Goal: Transaction & Acquisition: Purchase product/service

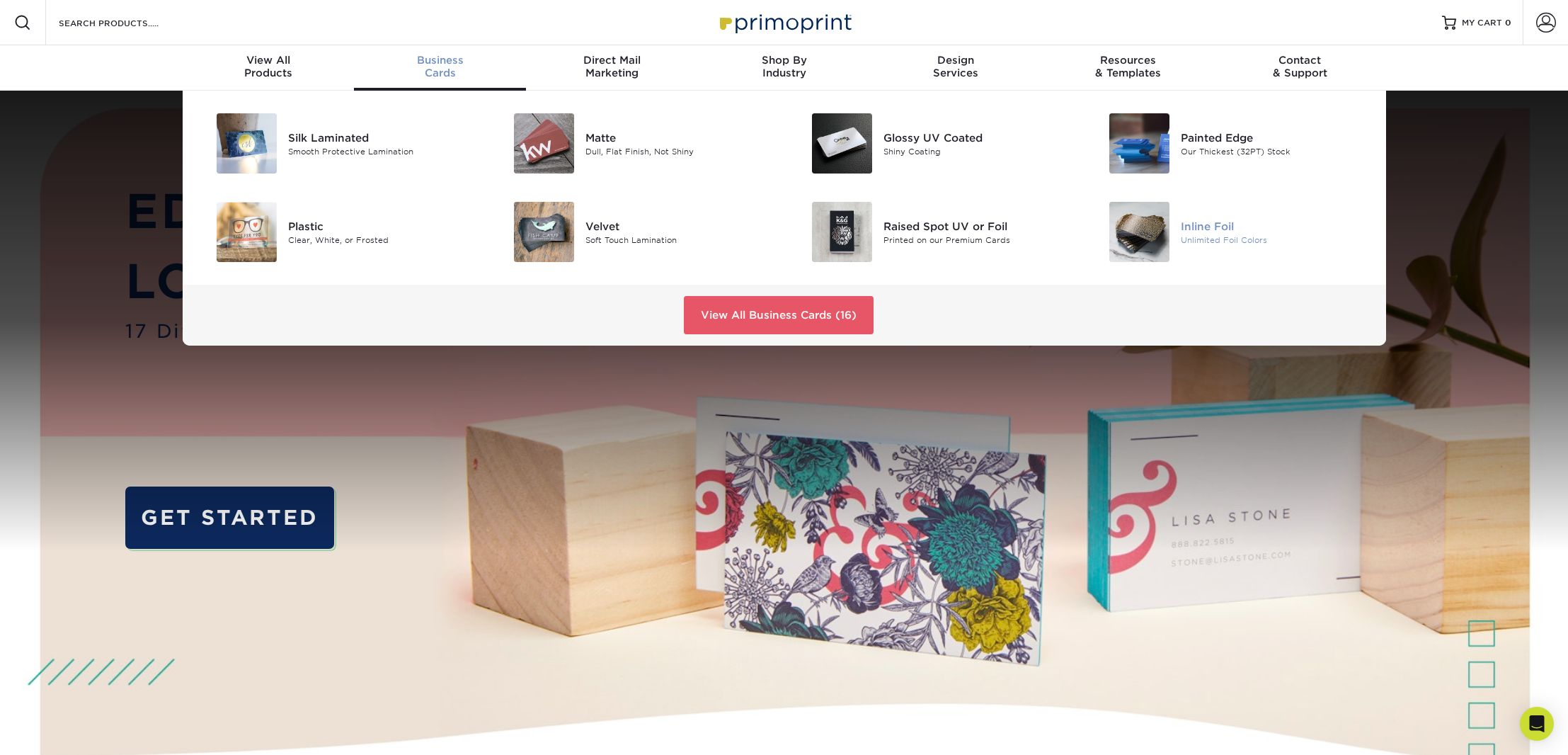
click at [1145, 234] on img at bounding box center [1140, 233] width 60 height 61
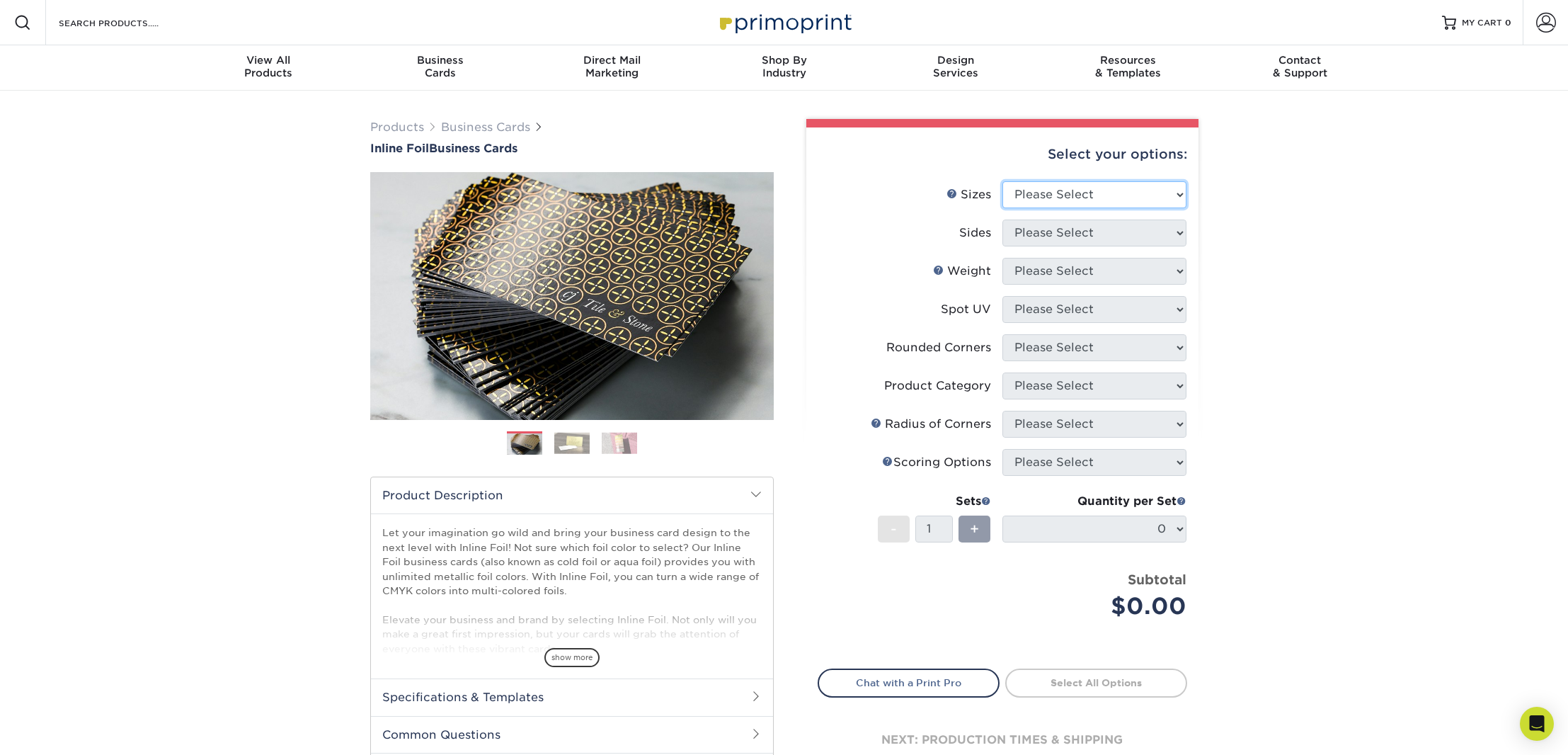
select select "2.50x2.50"
select select "e9e9dfb3-fba1-4d60-972c-fd9ca5904d33"
select select "16PT"
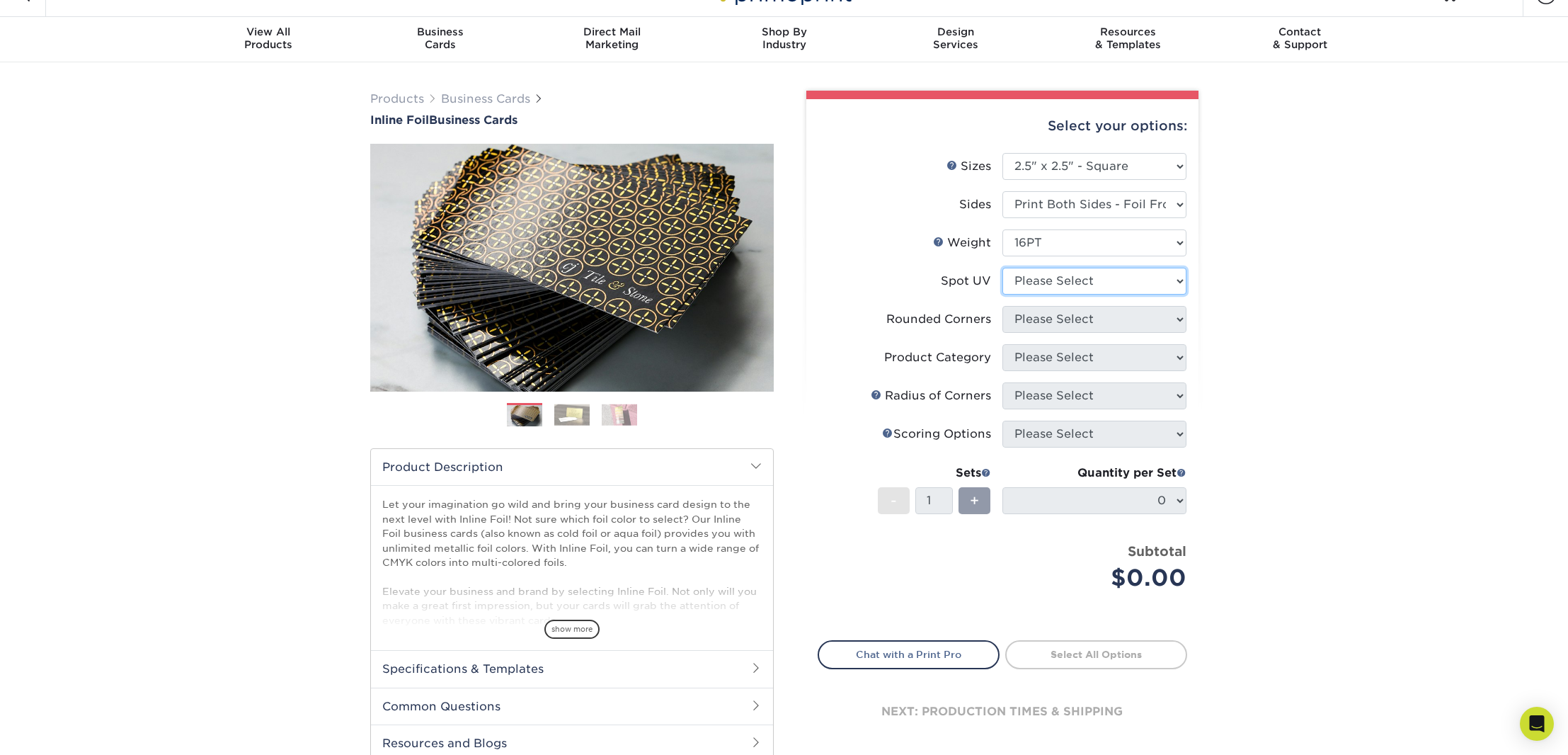
scroll to position [29, 0]
select select "3"
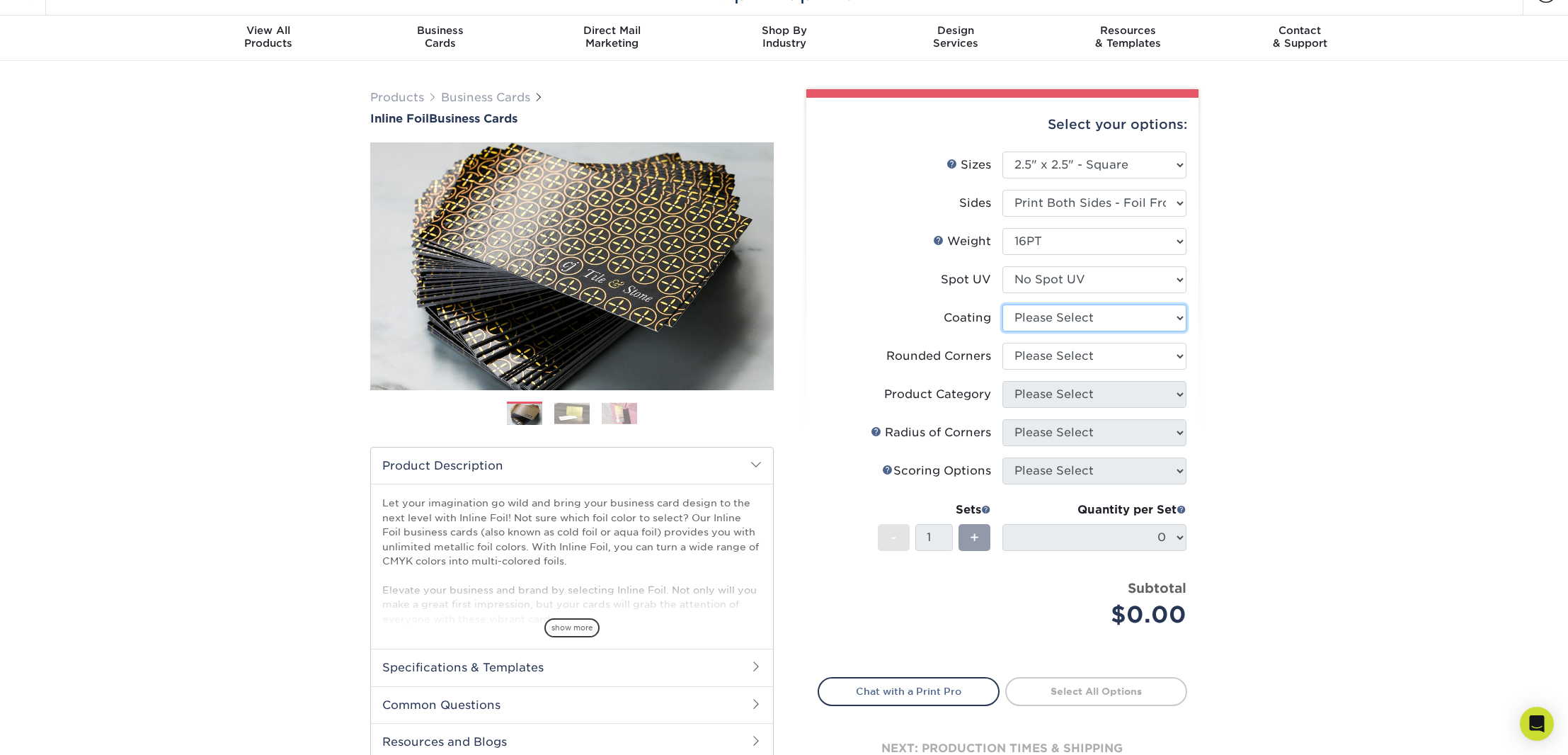
select select "3e7618de-abca-4bda-9f97-8b9129e913d8"
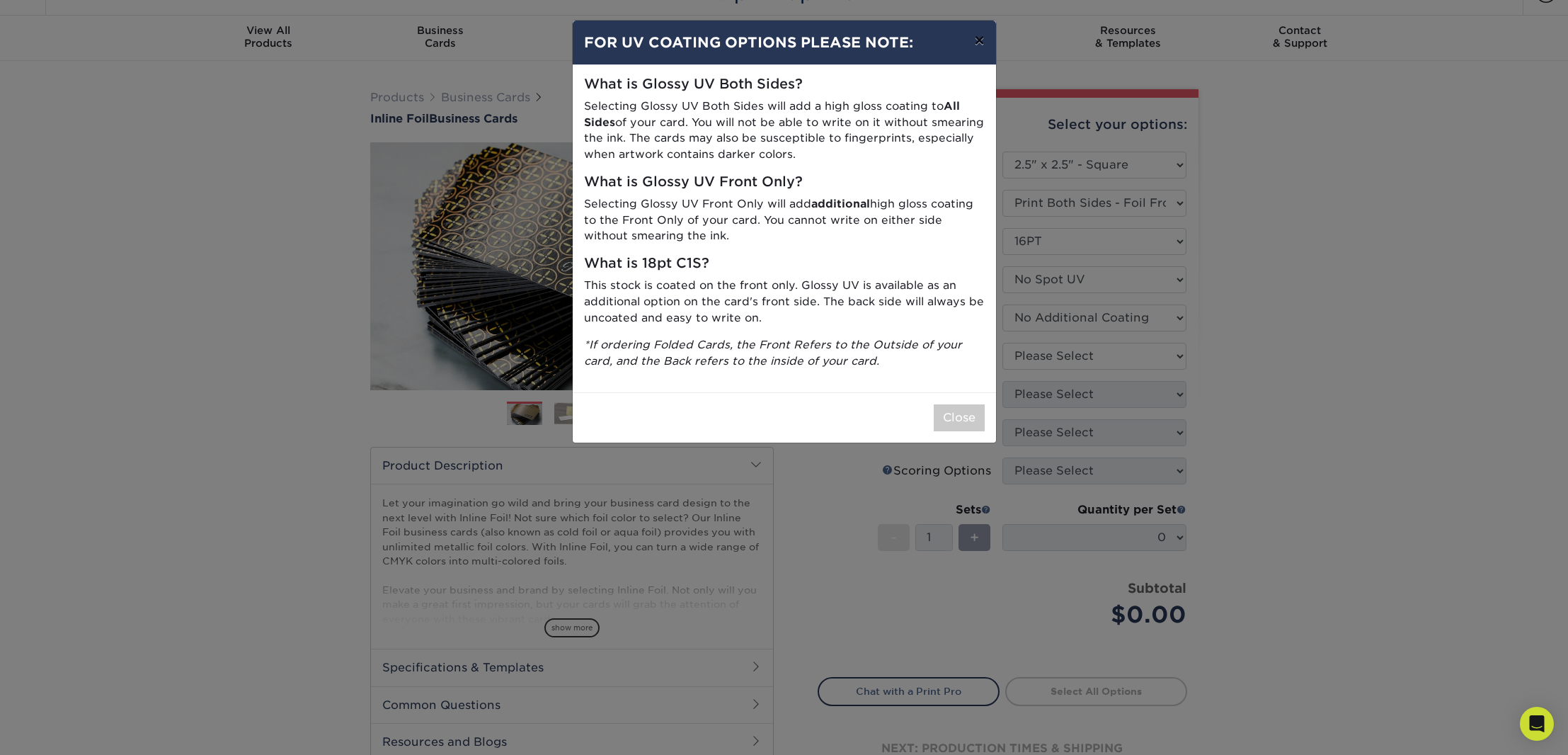
click at [980, 45] on button "×" at bounding box center [979, 41] width 33 height 40
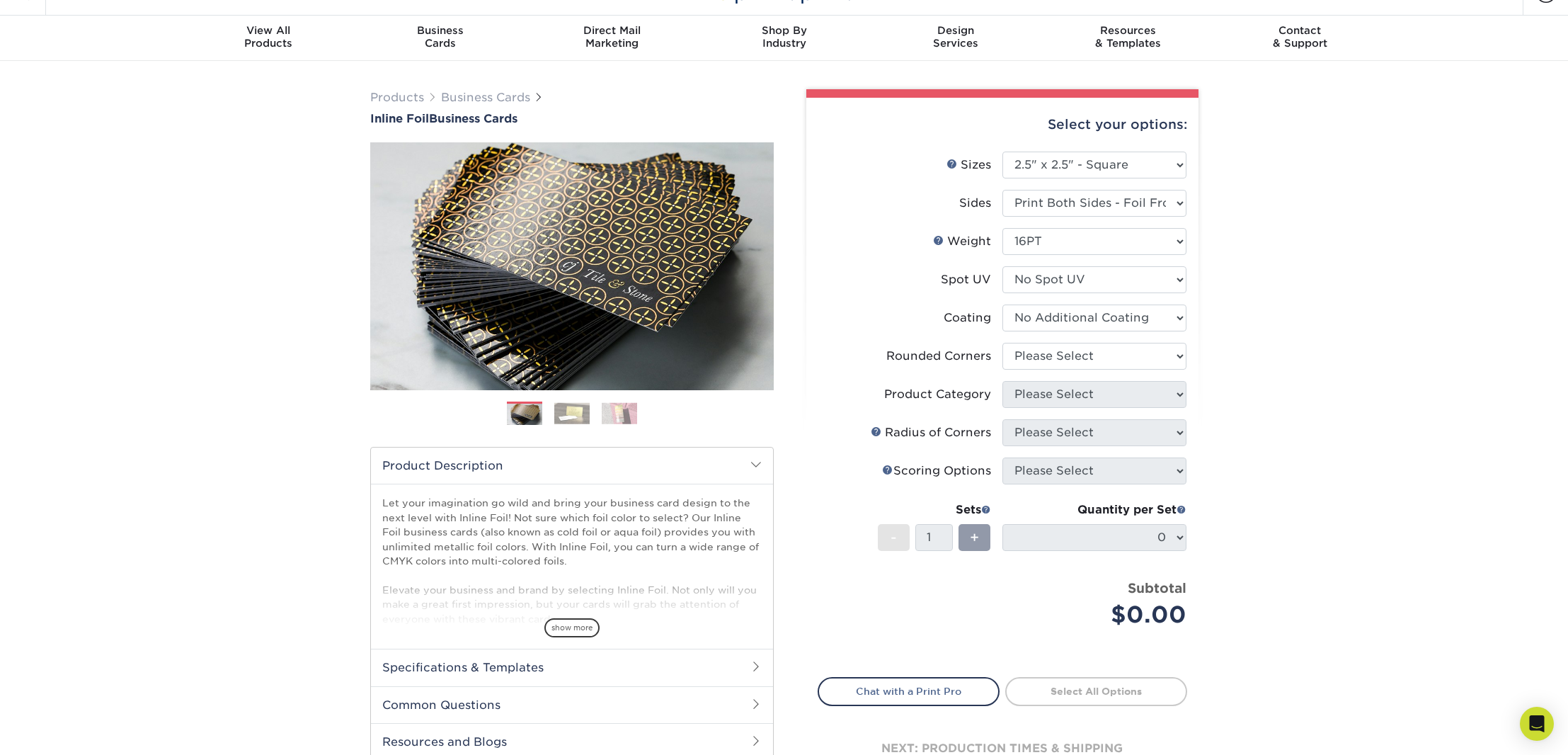
click at [1224, 408] on div "Products Business Cards Inline Foil Business Cards Previous Next" at bounding box center [784, 452] width 1568 height 781
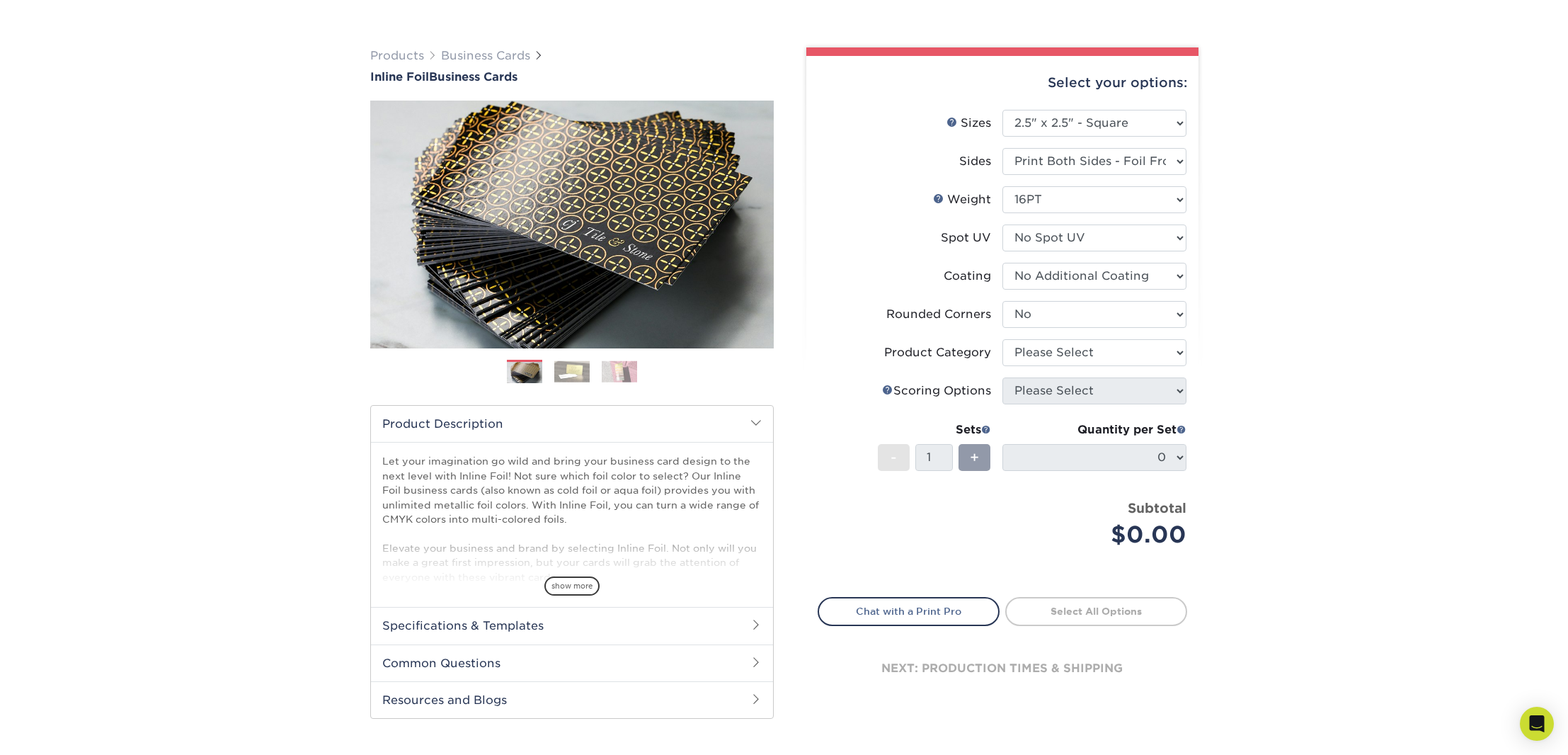
scroll to position [80, 0]
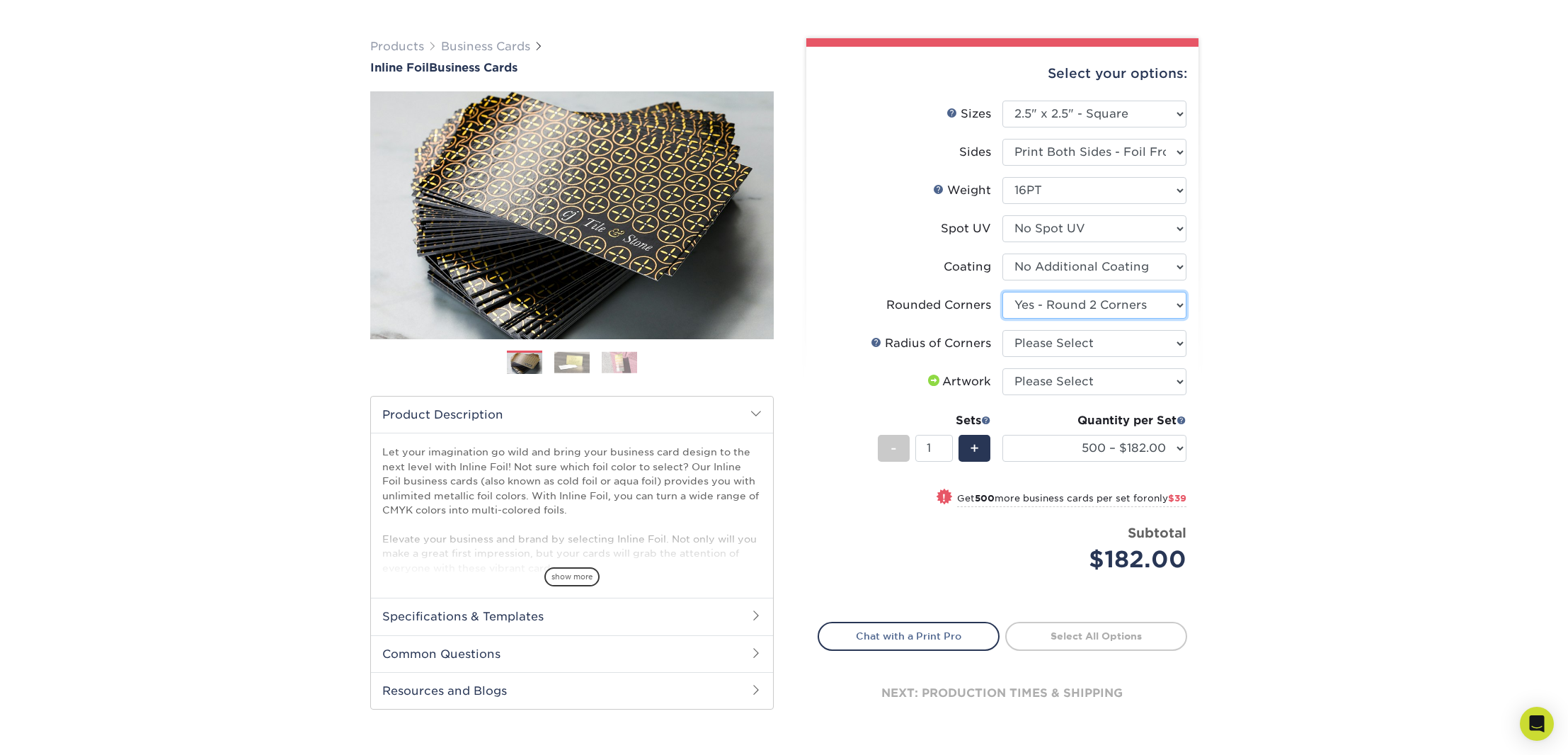
select select "0"
select select
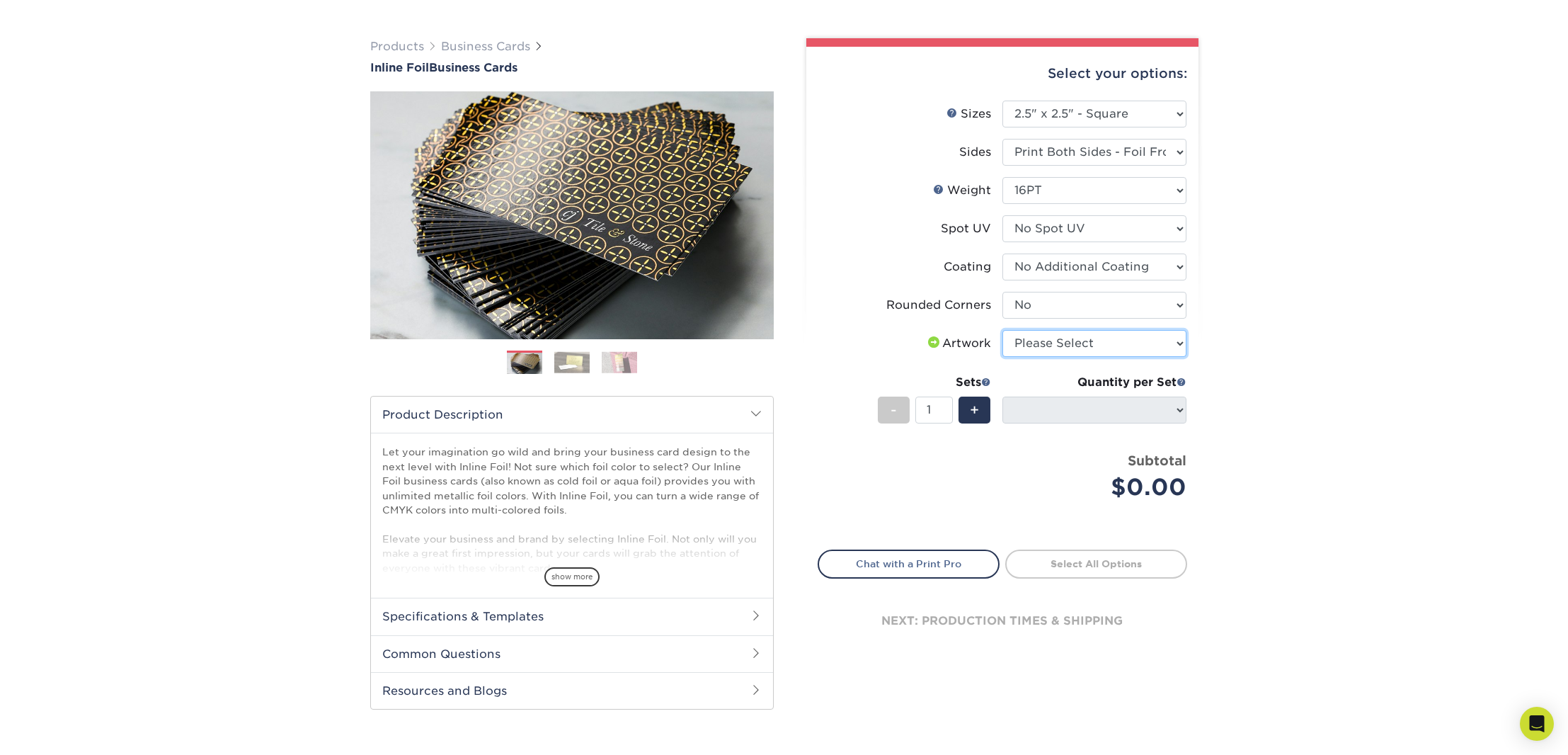
select select "upload"
click at [977, 407] on span "+" at bounding box center [975, 410] width 10 height 22
type input "2"
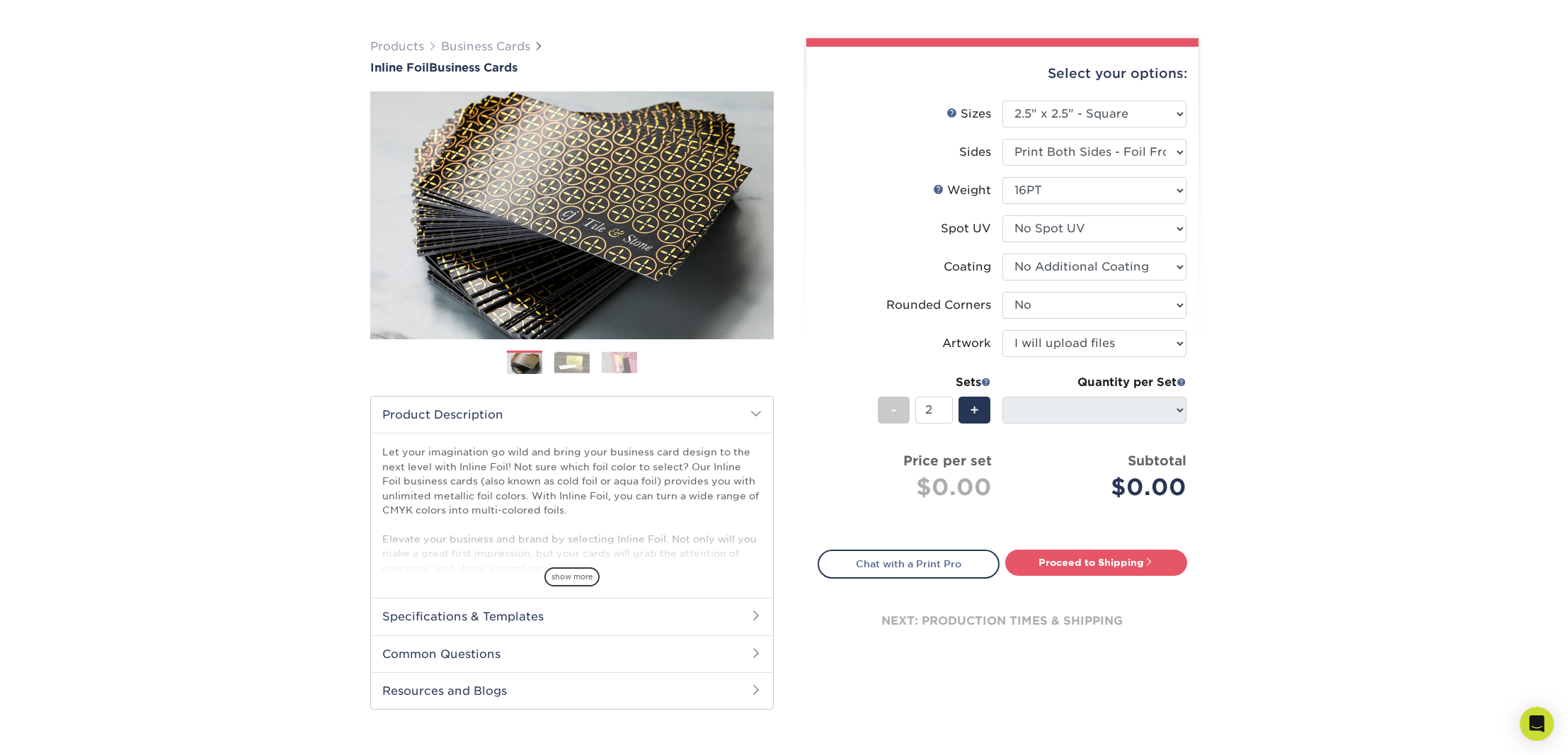
click at [574, 356] on img at bounding box center [572, 362] width 35 height 22
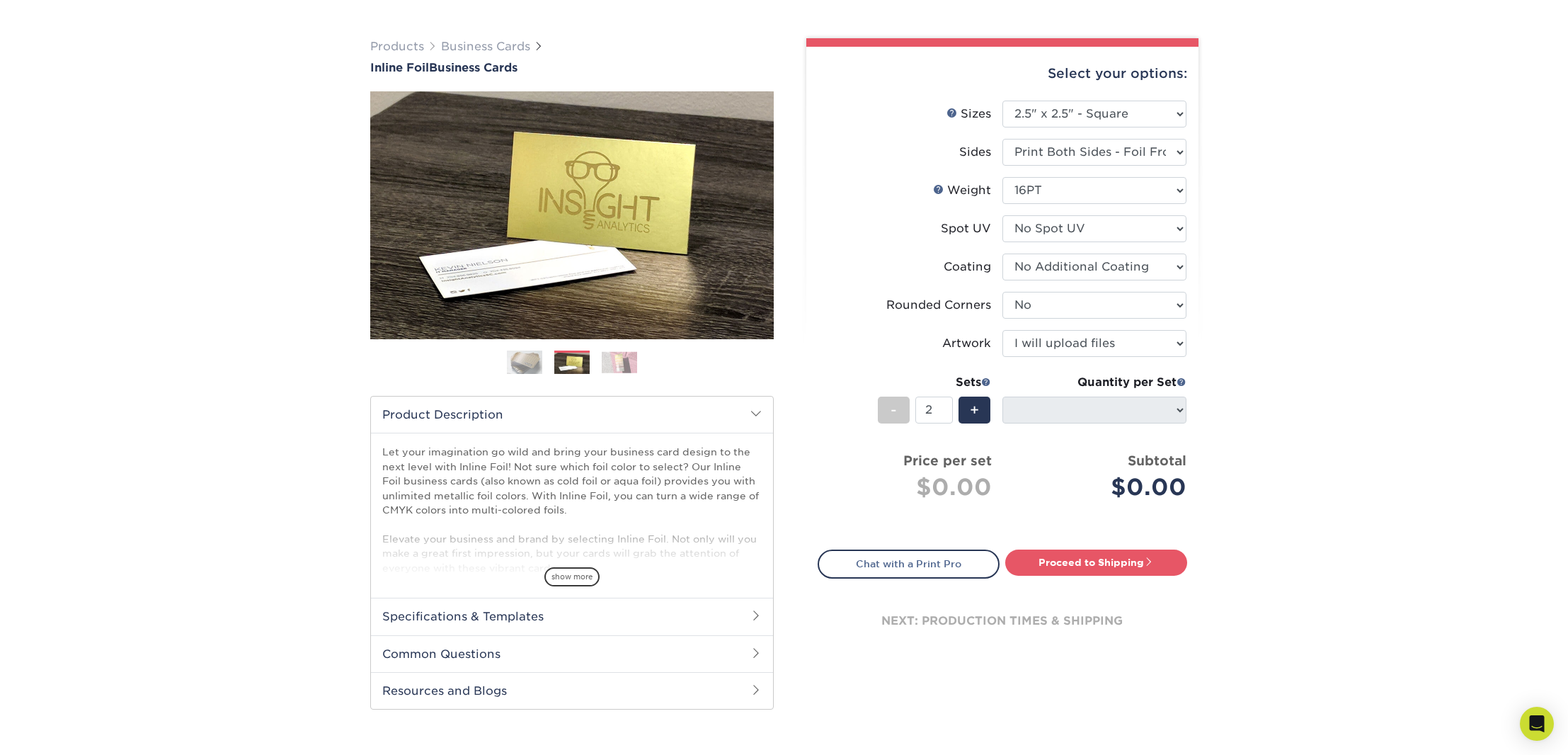
click at [613, 358] on img at bounding box center [619, 362] width 35 height 22
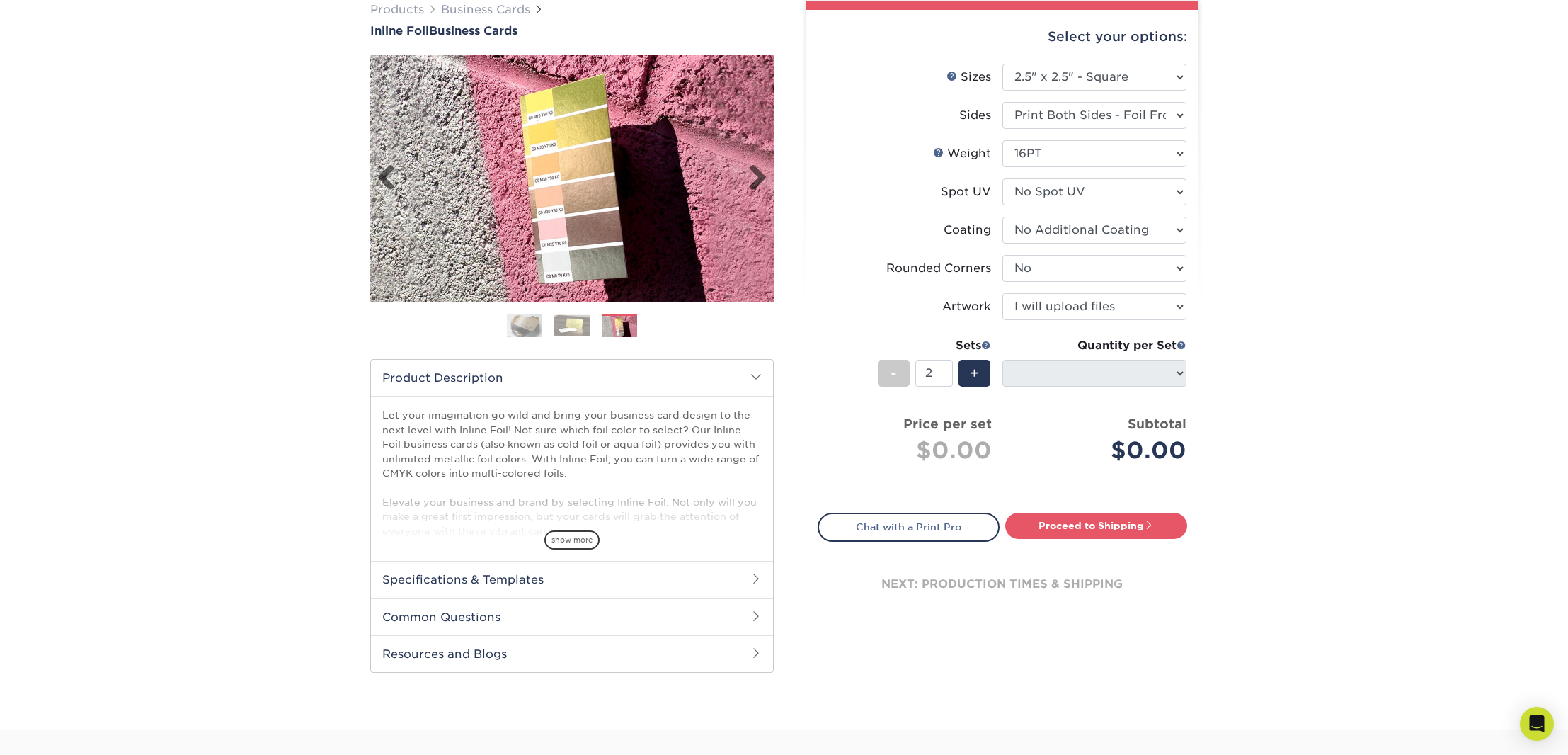
scroll to position [143, 0]
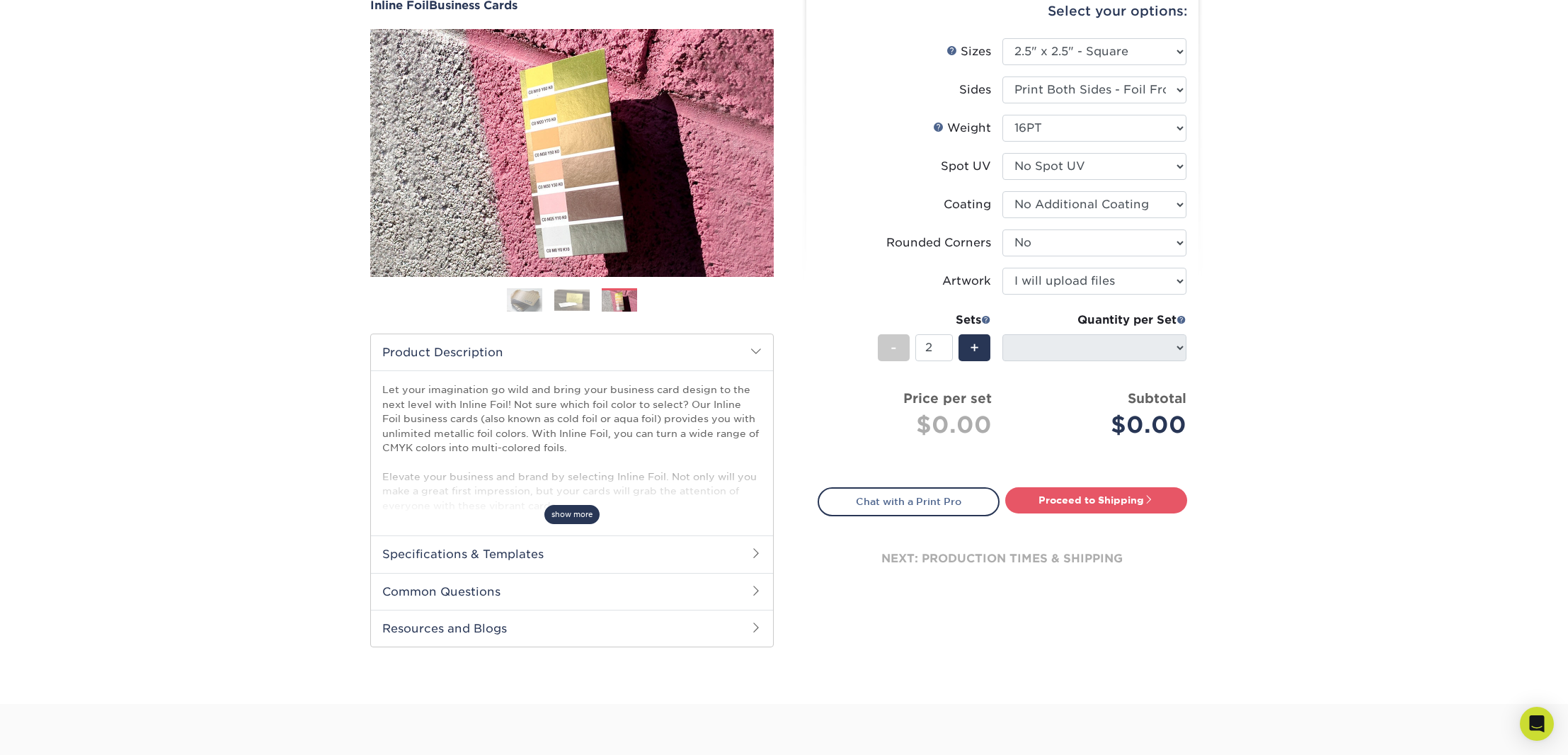
click at [586, 511] on span "show more" at bounding box center [571, 514] width 55 height 19
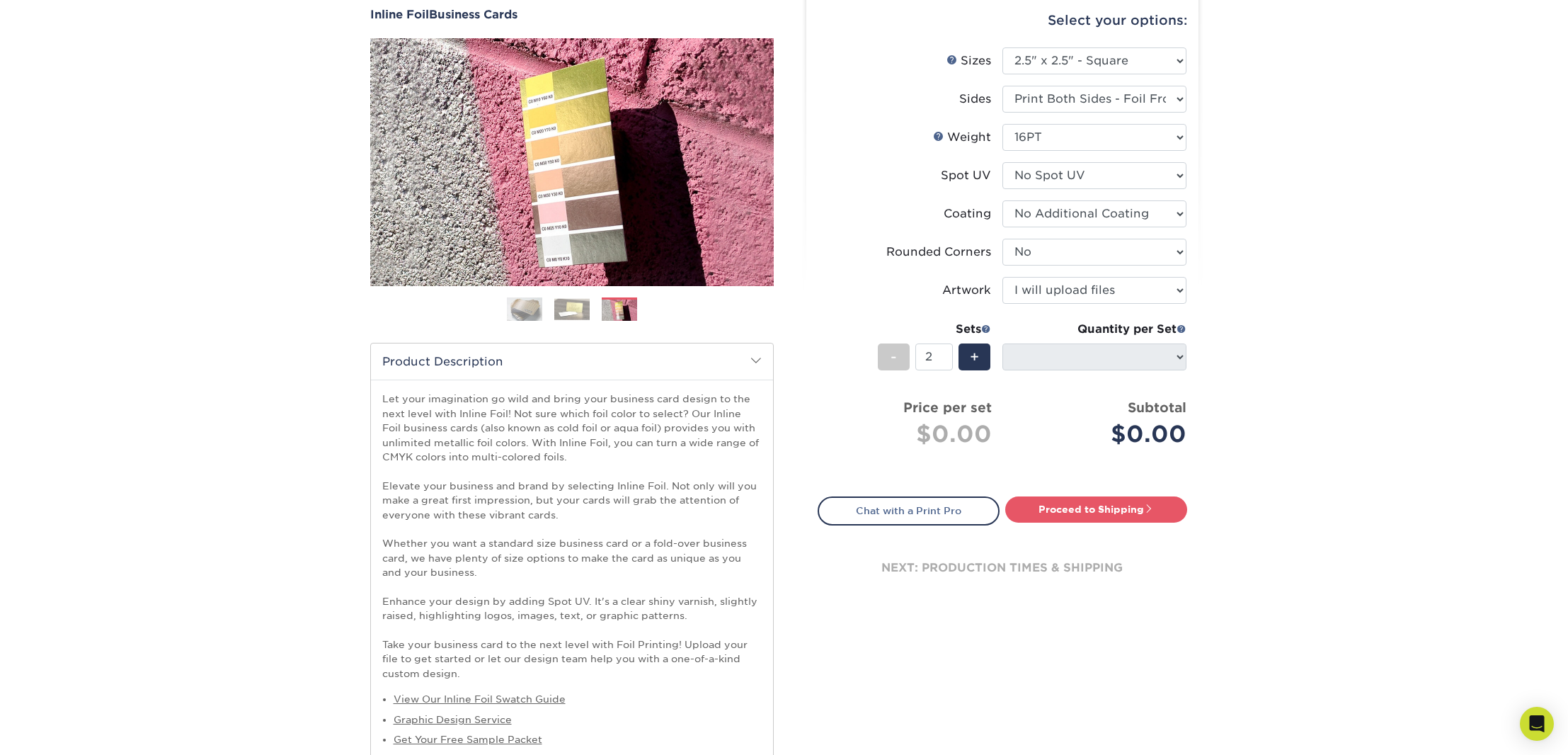
scroll to position [132, 0]
click at [569, 311] on img at bounding box center [572, 311] width 35 height 22
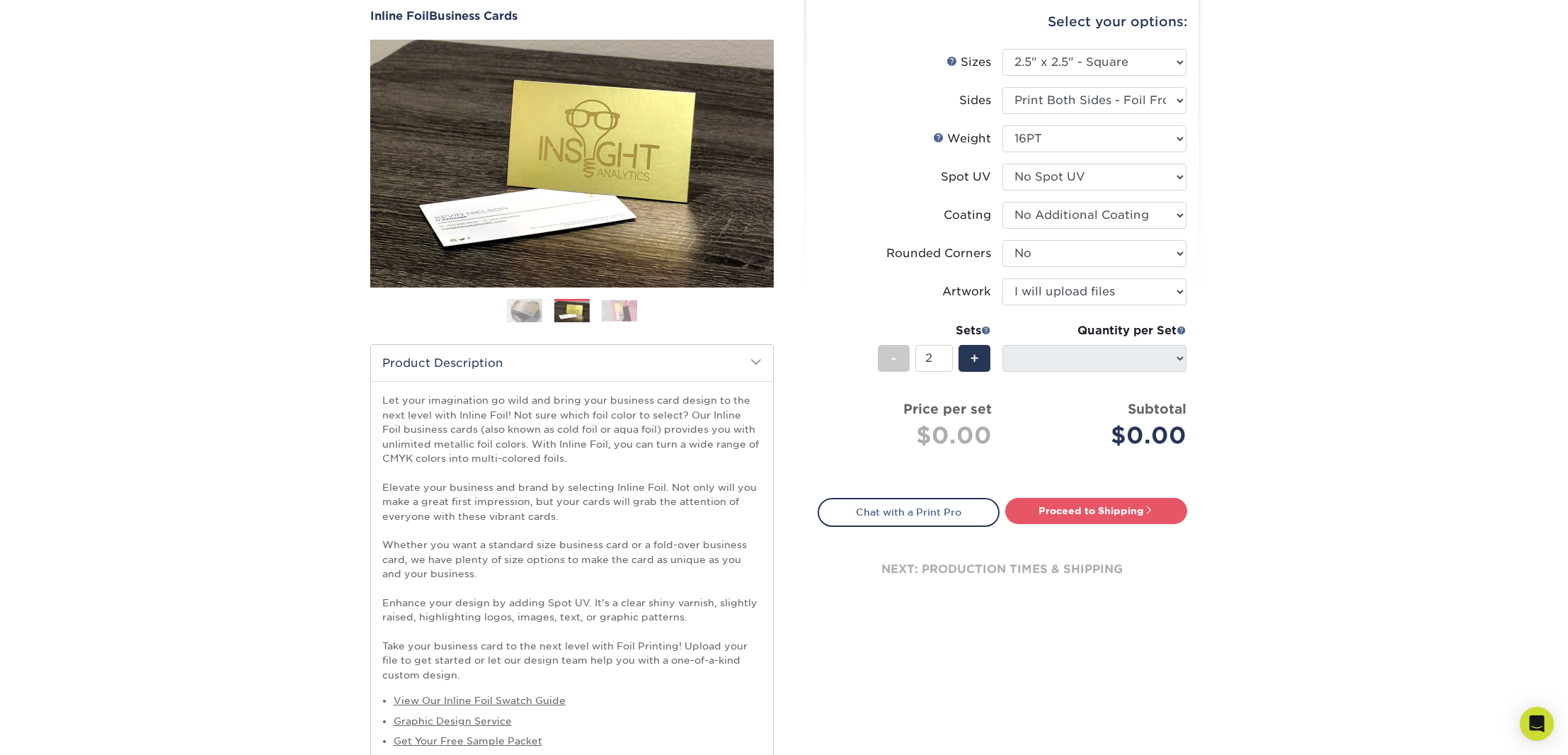
click at [517, 307] on img at bounding box center [525, 311] width 35 height 35
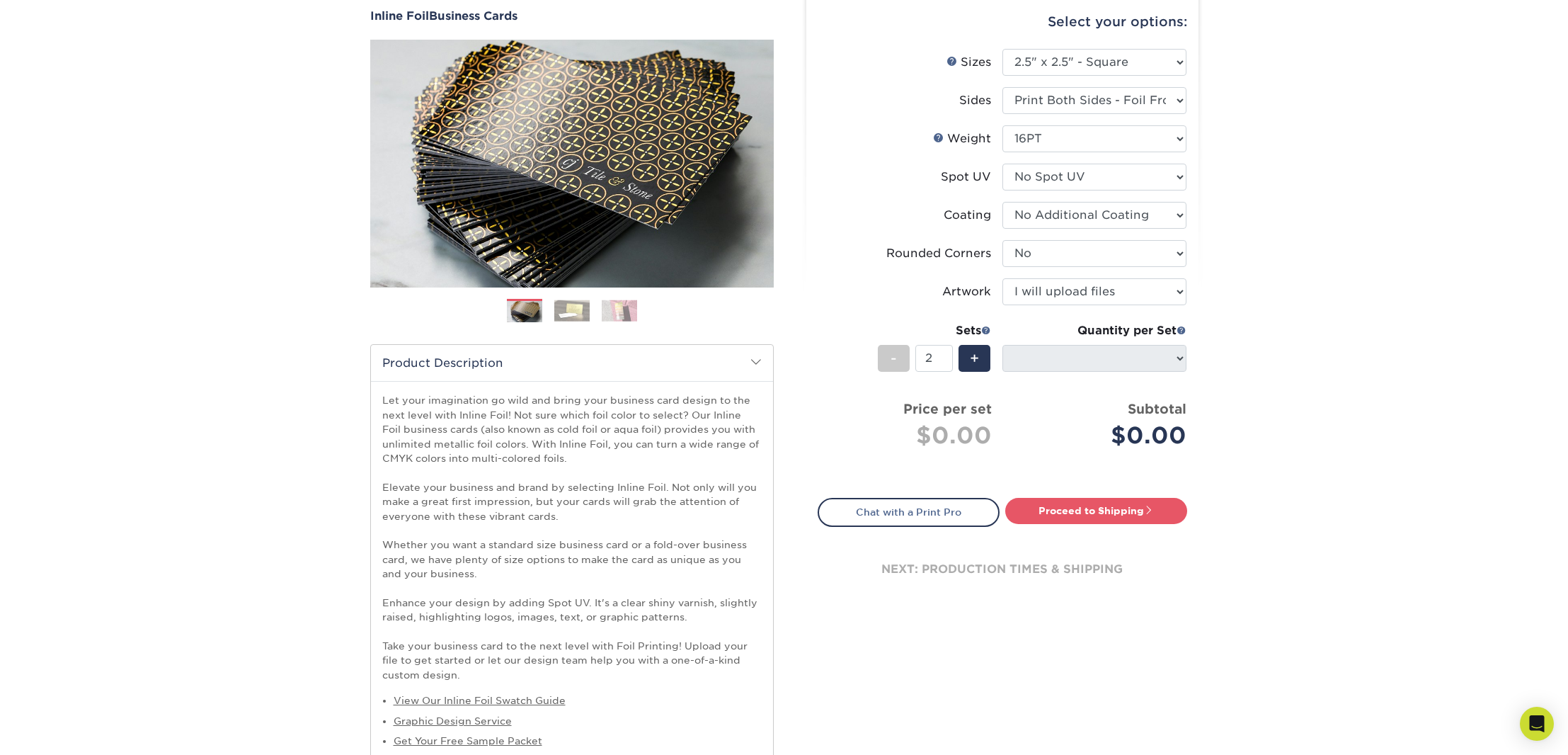
click at [604, 307] on img at bounding box center [619, 311] width 35 height 22
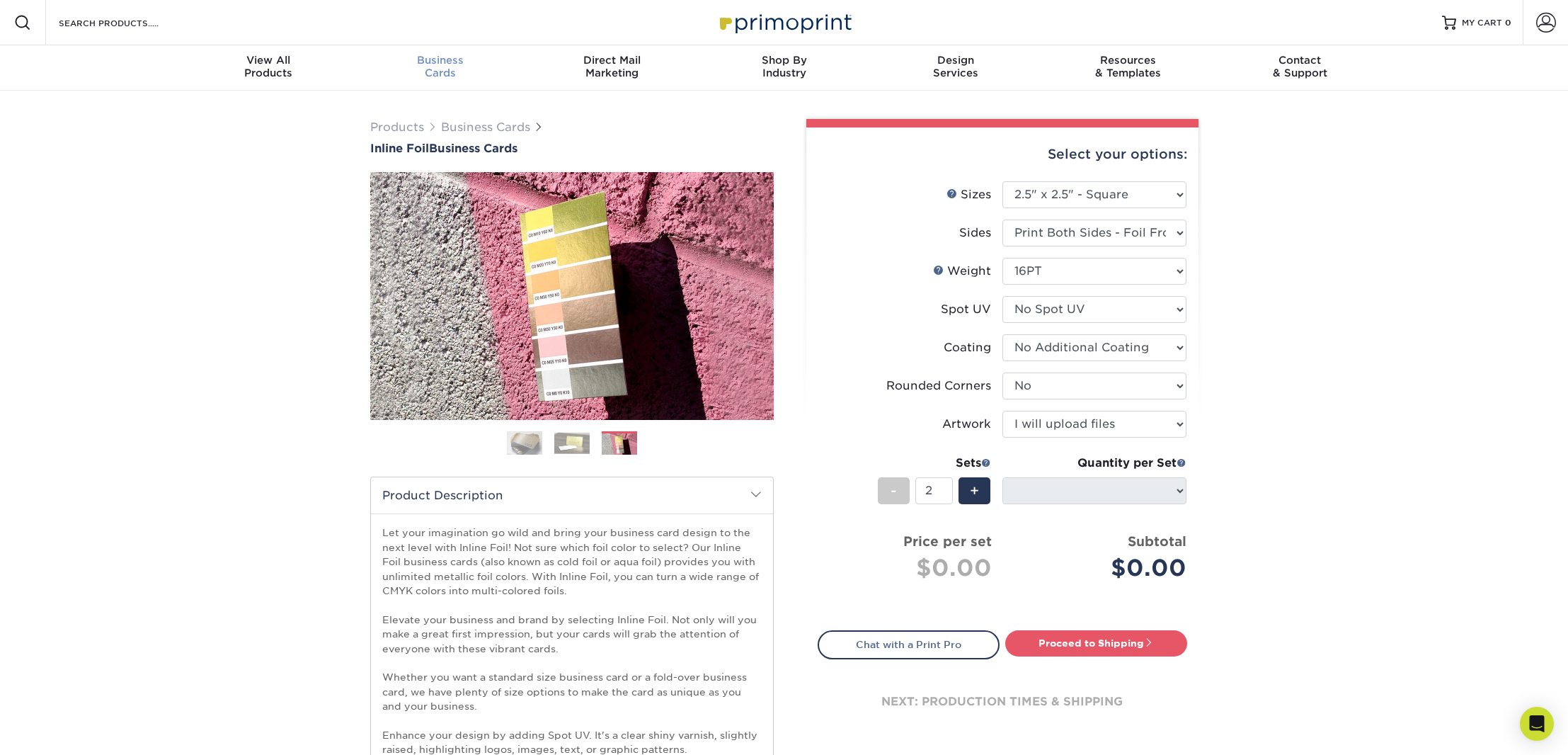
scroll to position [0, 0]
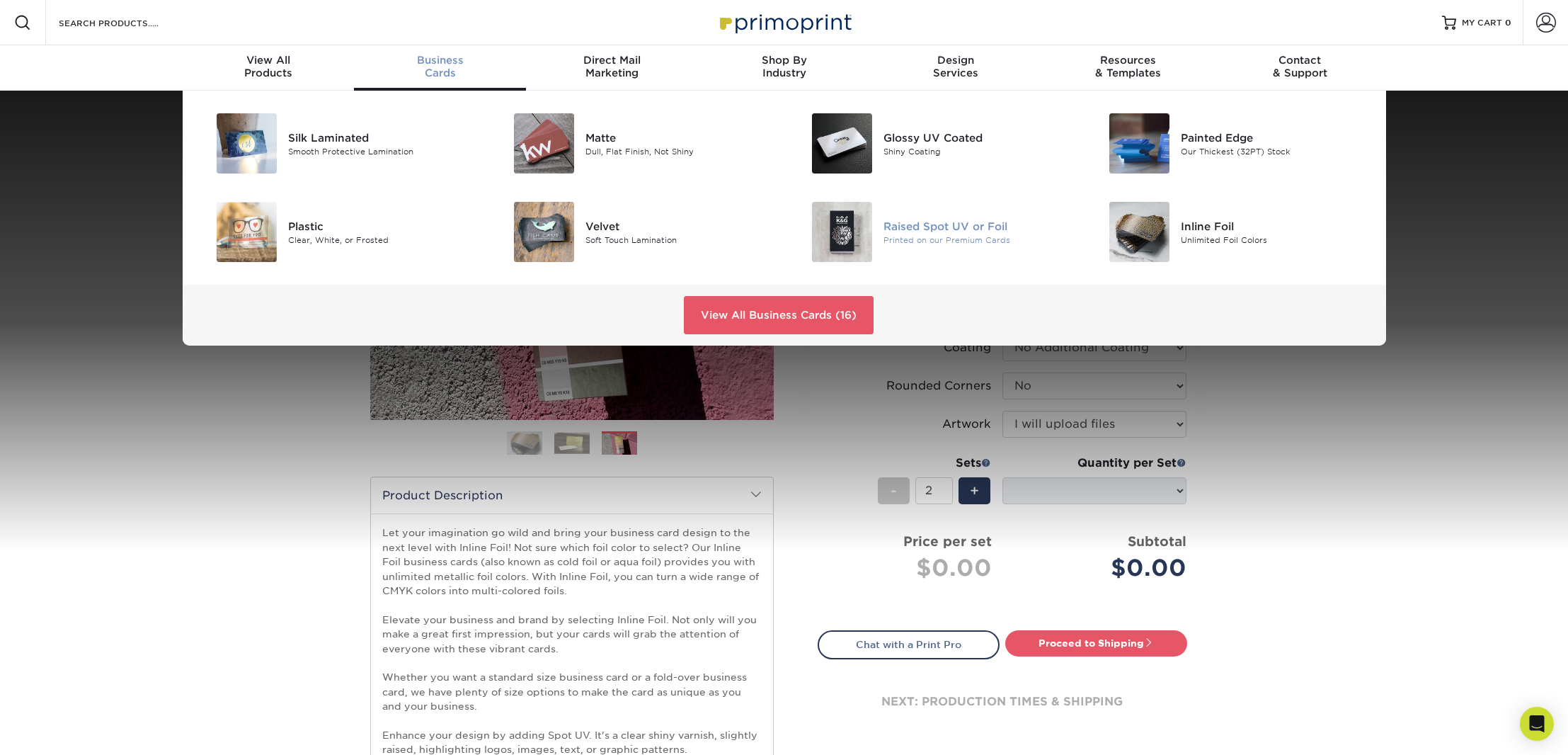
click at [838, 241] on img at bounding box center [842, 233] width 60 height 61
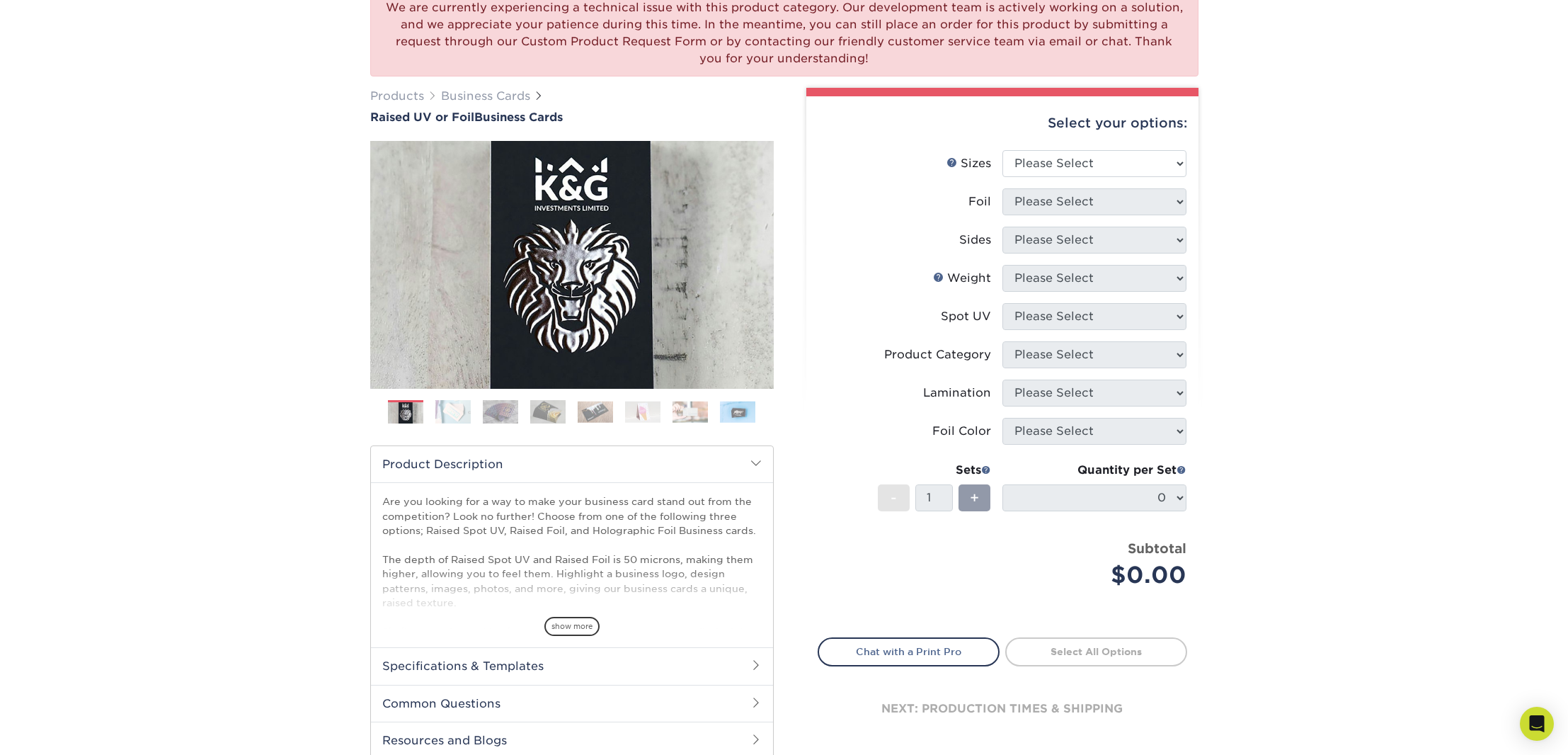
scroll to position [130, 0]
select select "2.00x3.50"
select select "1"
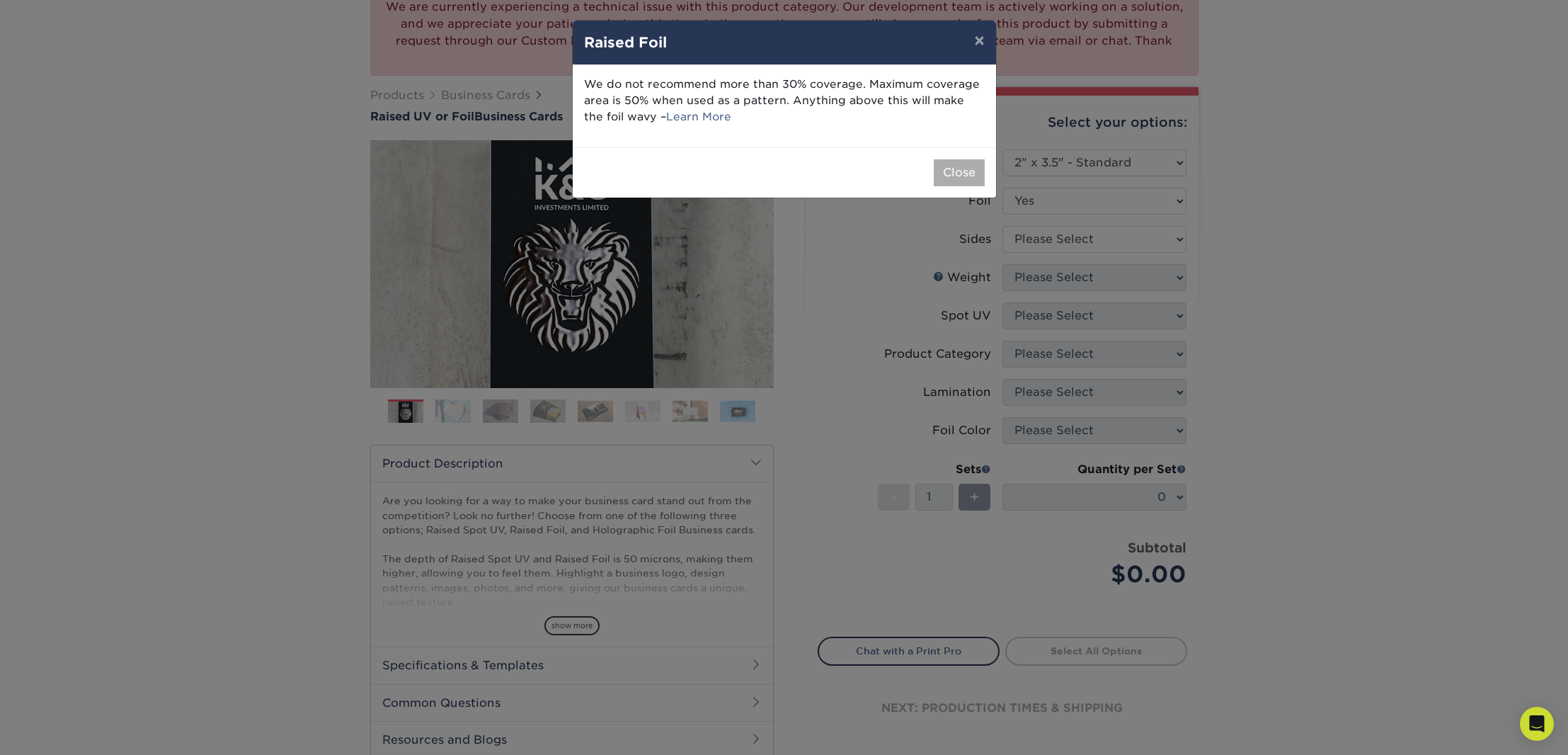
click at [938, 171] on button "Close" at bounding box center [959, 173] width 51 height 27
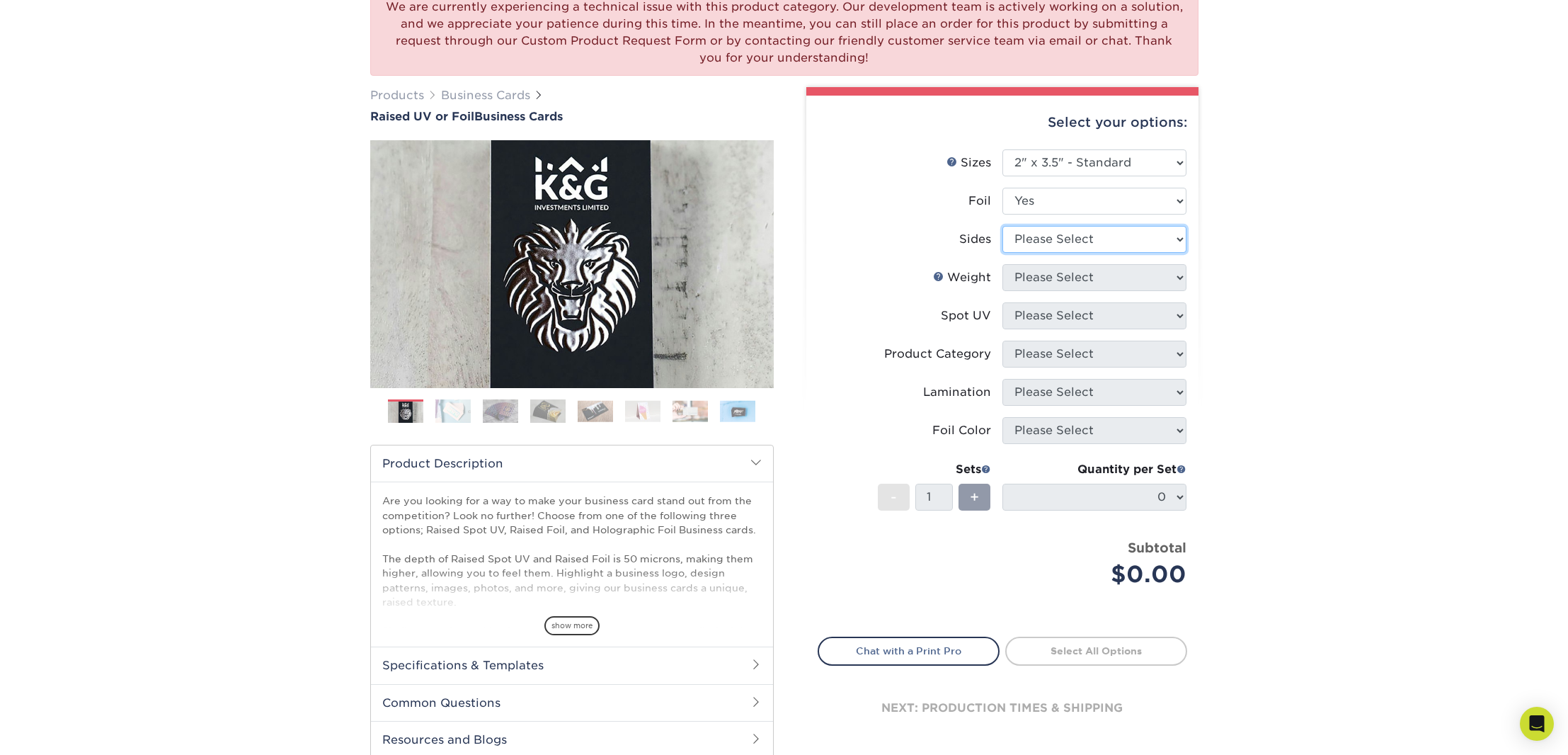
select select "e9e9dfb3-fba1-4d60-972c-fd9ca5904d33"
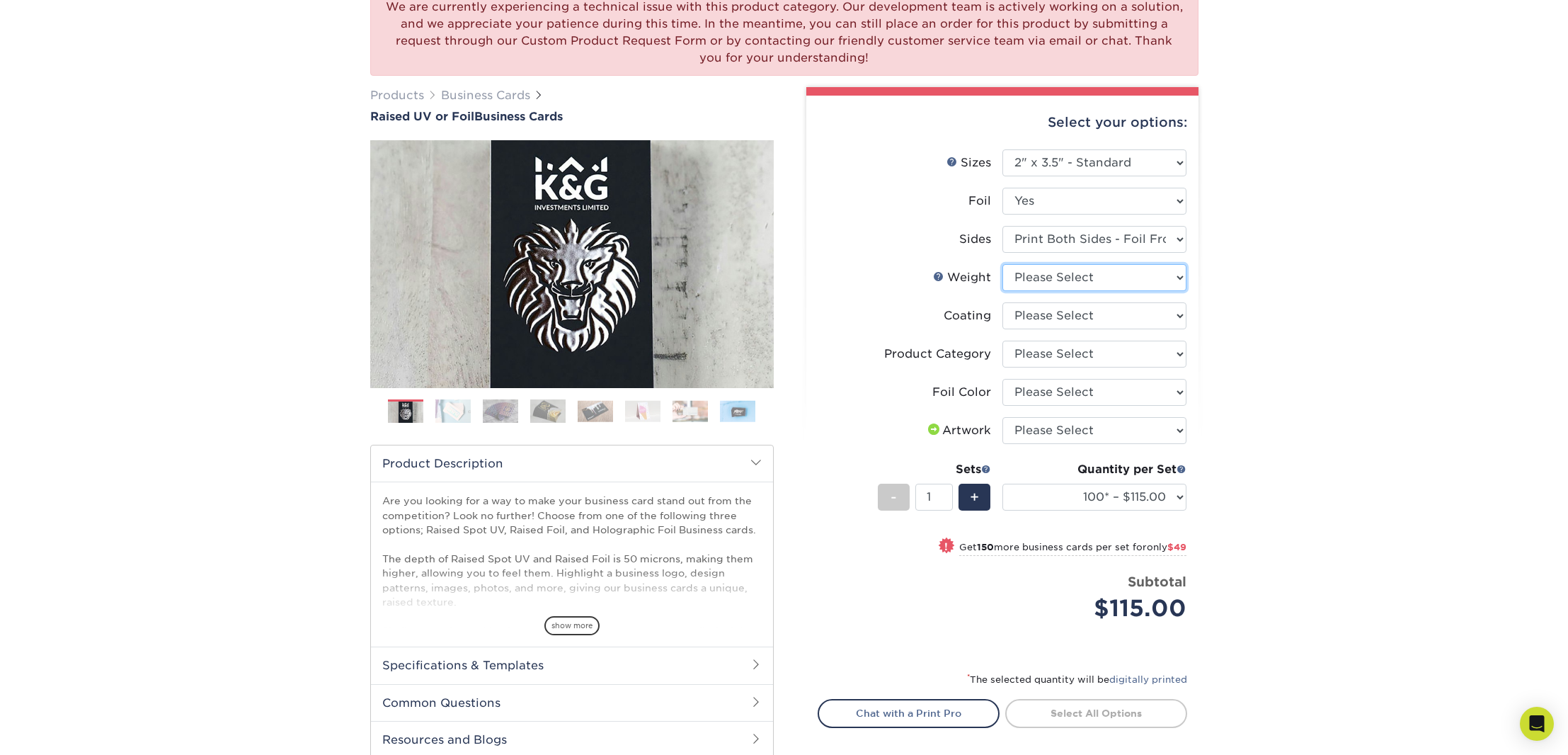
select select "16PT"
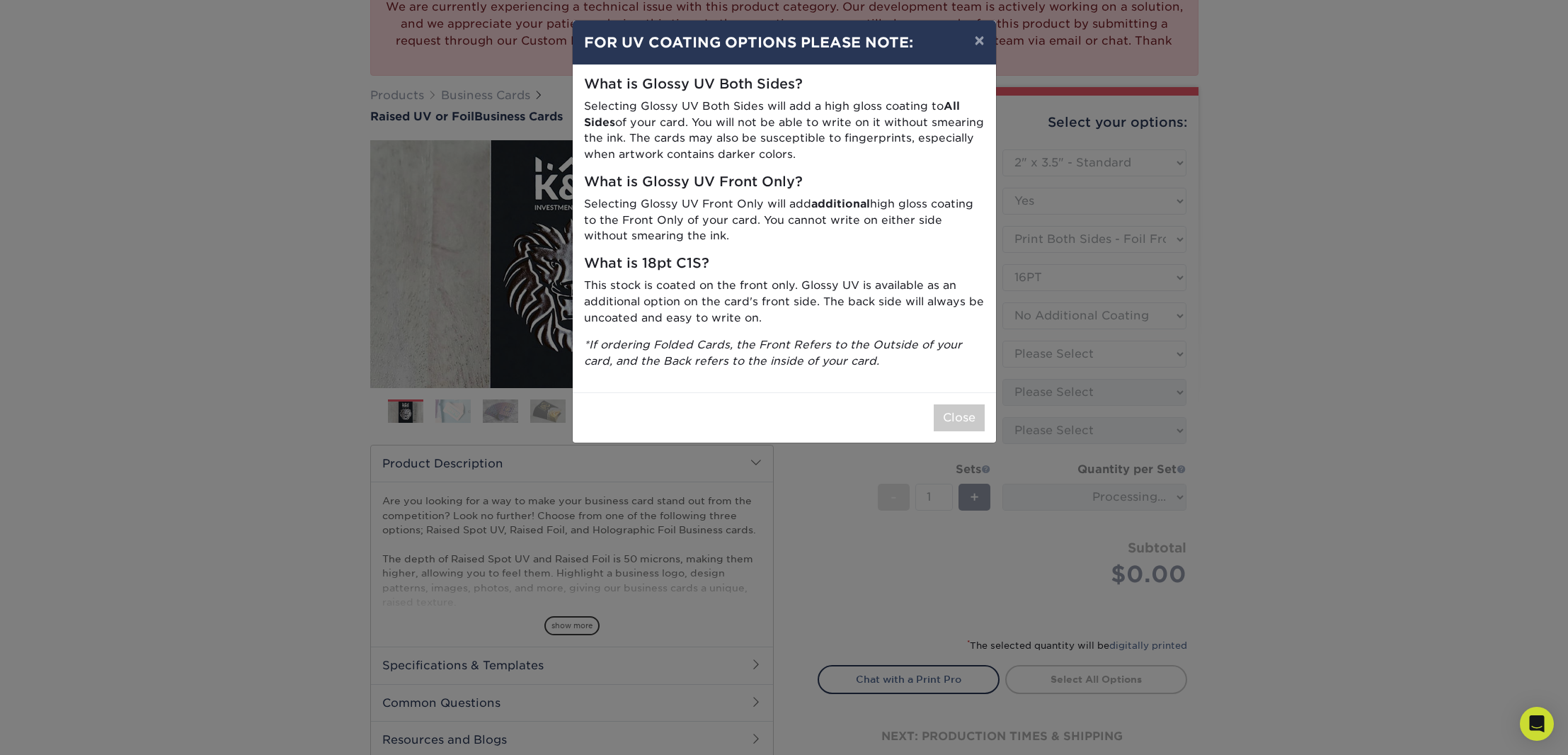
click at [978, 41] on button "×" at bounding box center [979, 41] width 33 height 40
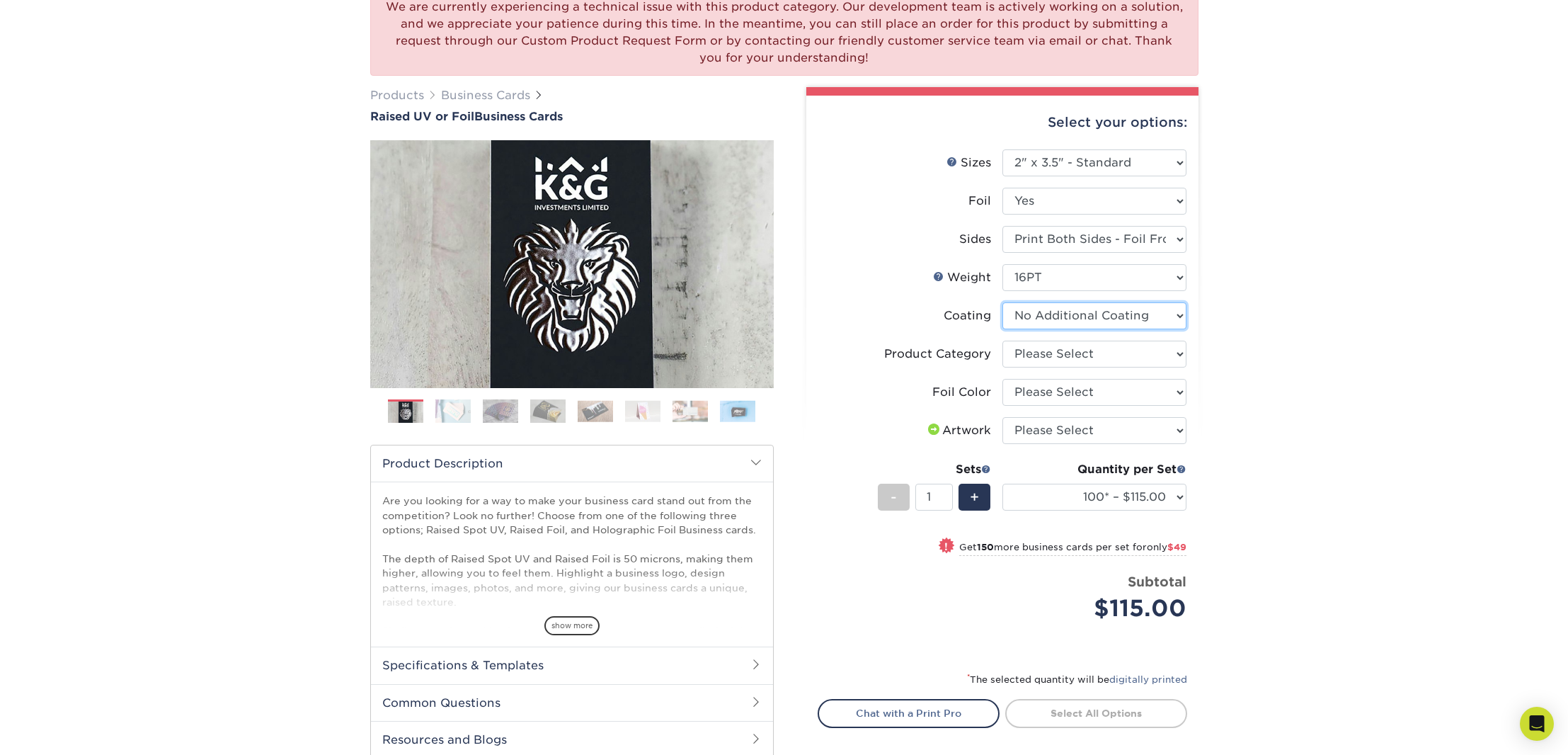
select select "-1"
select select
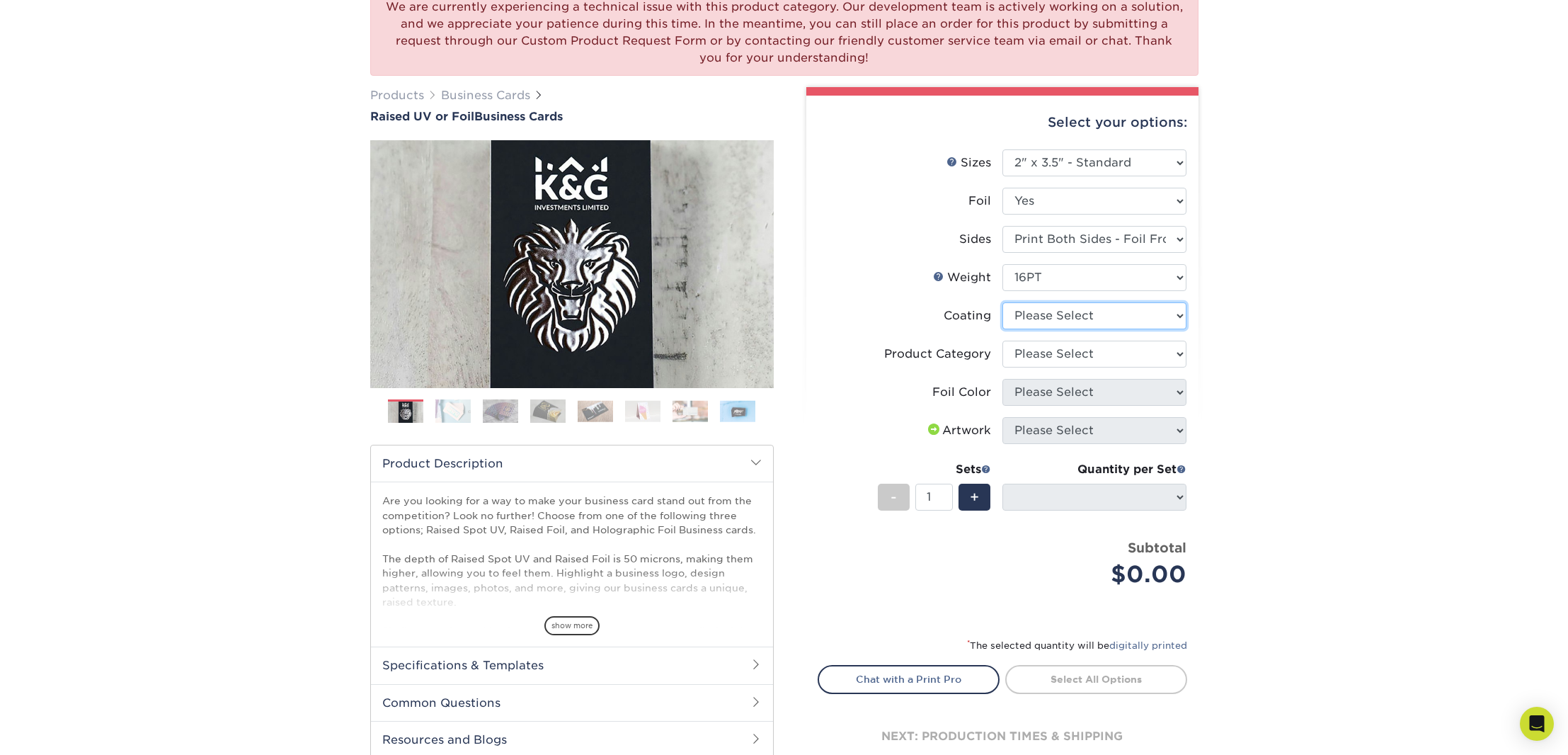
select select "3e7618de-abca-4bda-9f97-8b9129e913d8"
select select "-1"
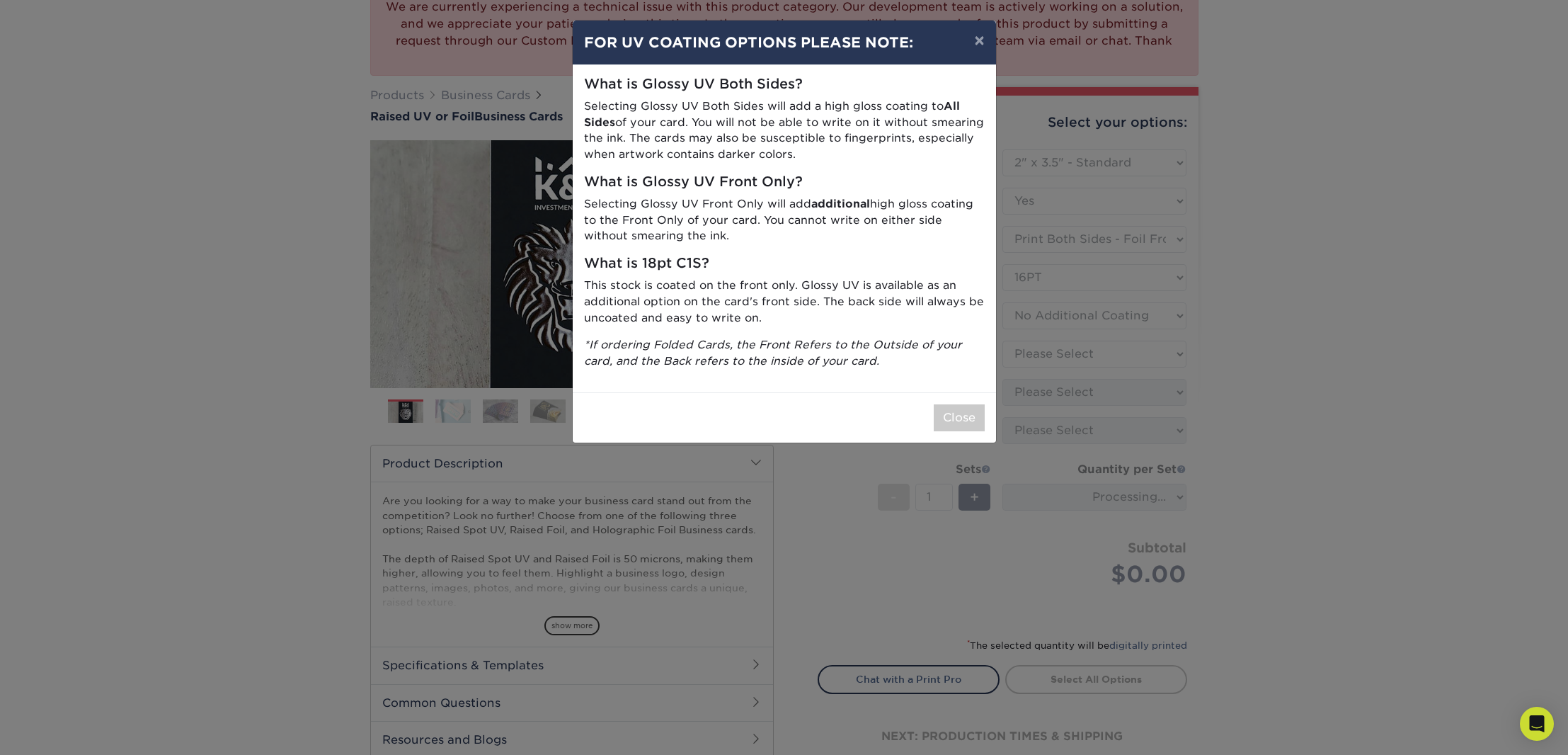
click at [949, 408] on button "Close" at bounding box center [959, 418] width 51 height 27
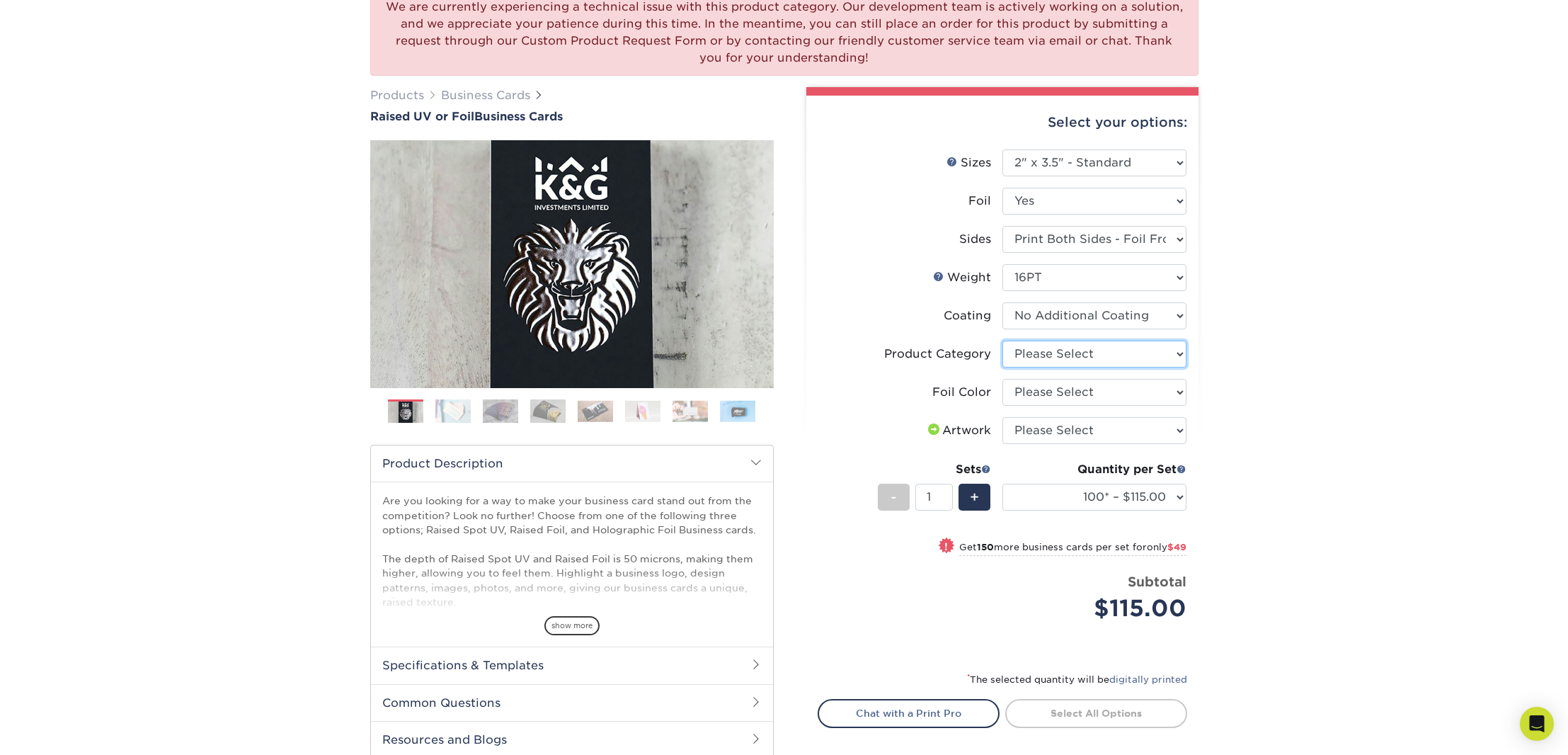
select select "3b5148f1-0588-4f88-a218-97bcfdce65c1"
select select "acffa4a5-22f9-4585-ba3f-0adaa54b8c85"
select select "upload"
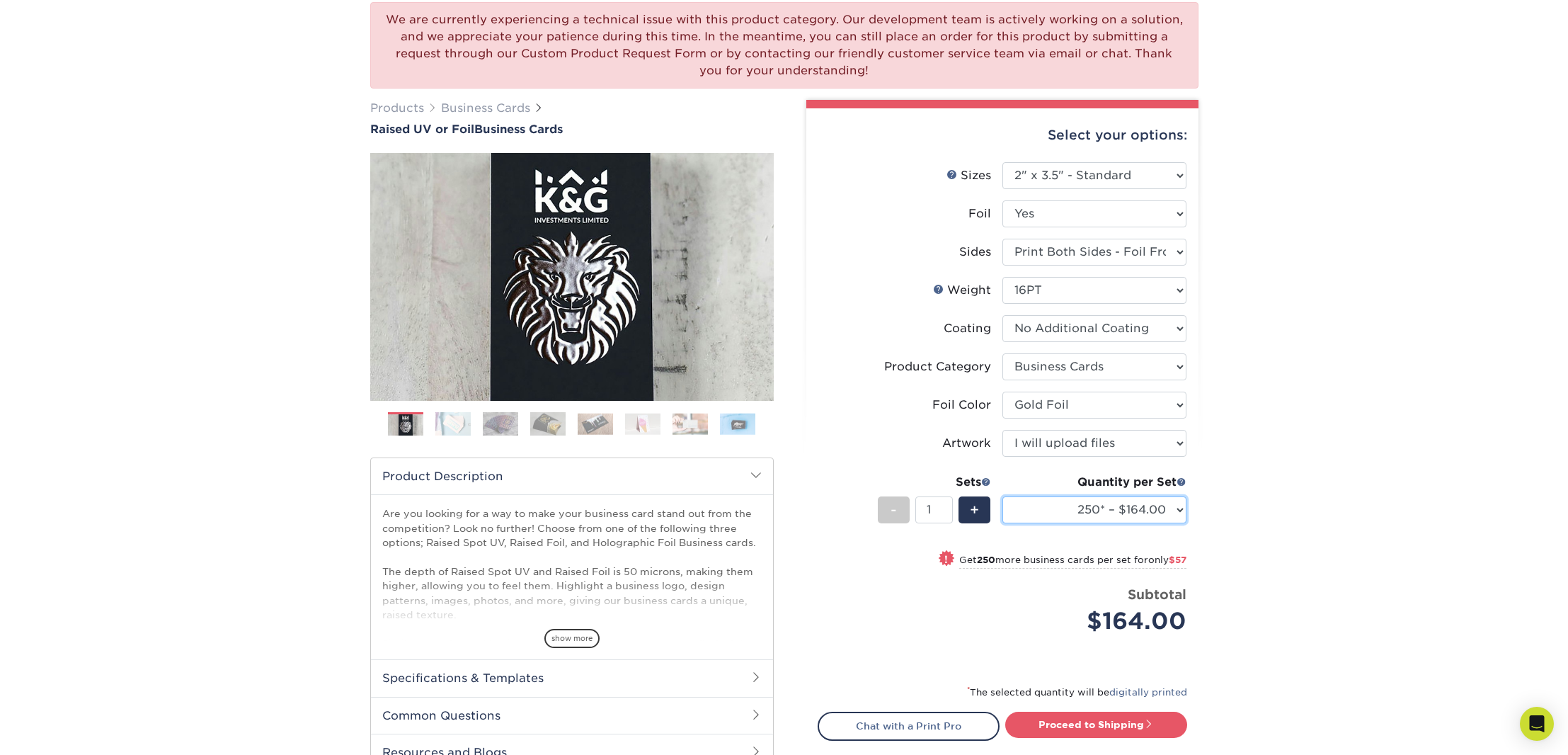
scroll to position [114, 0]
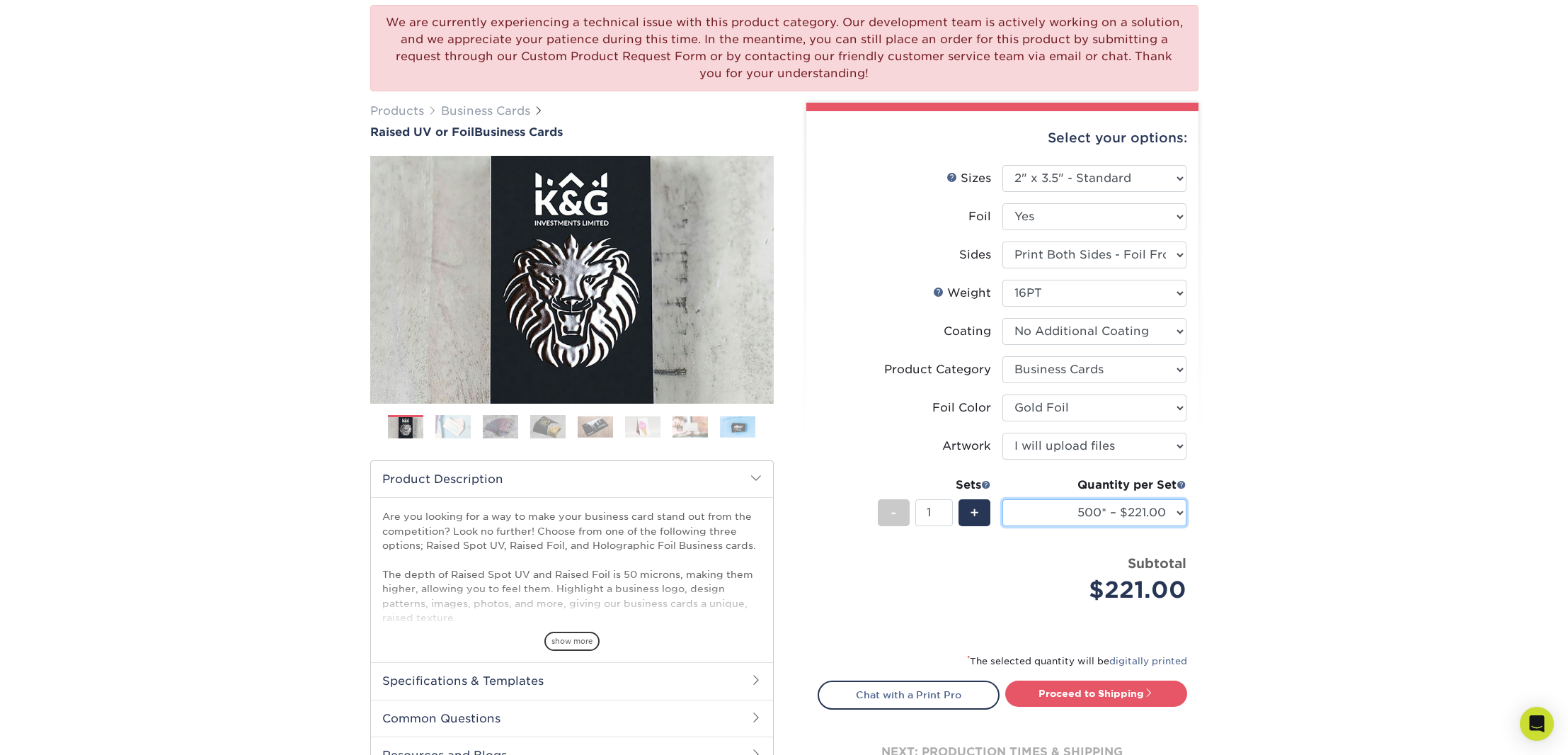
select select "100* – $115.00"
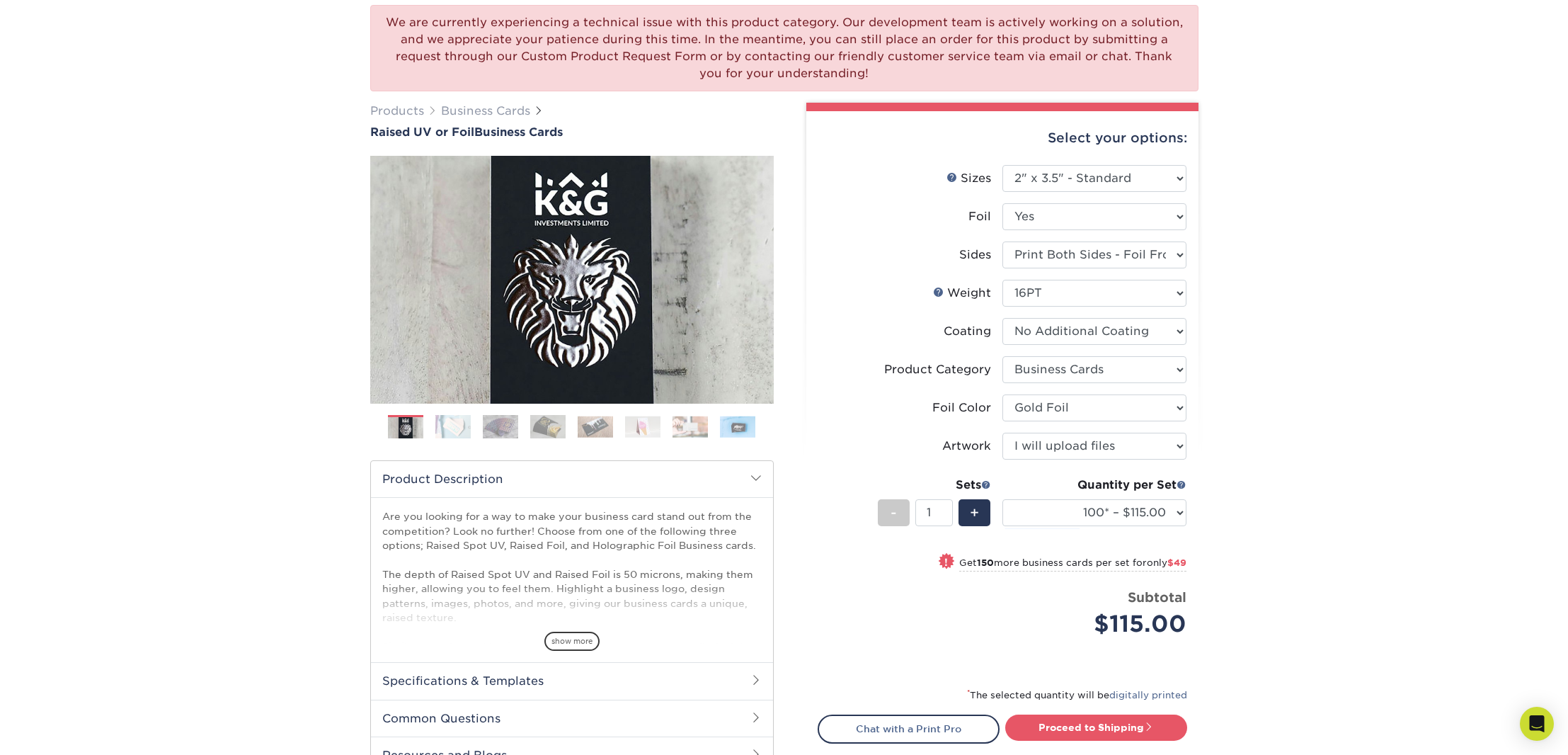
click at [464, 424] on img at bounding box center [453, 426] width 35 height 25
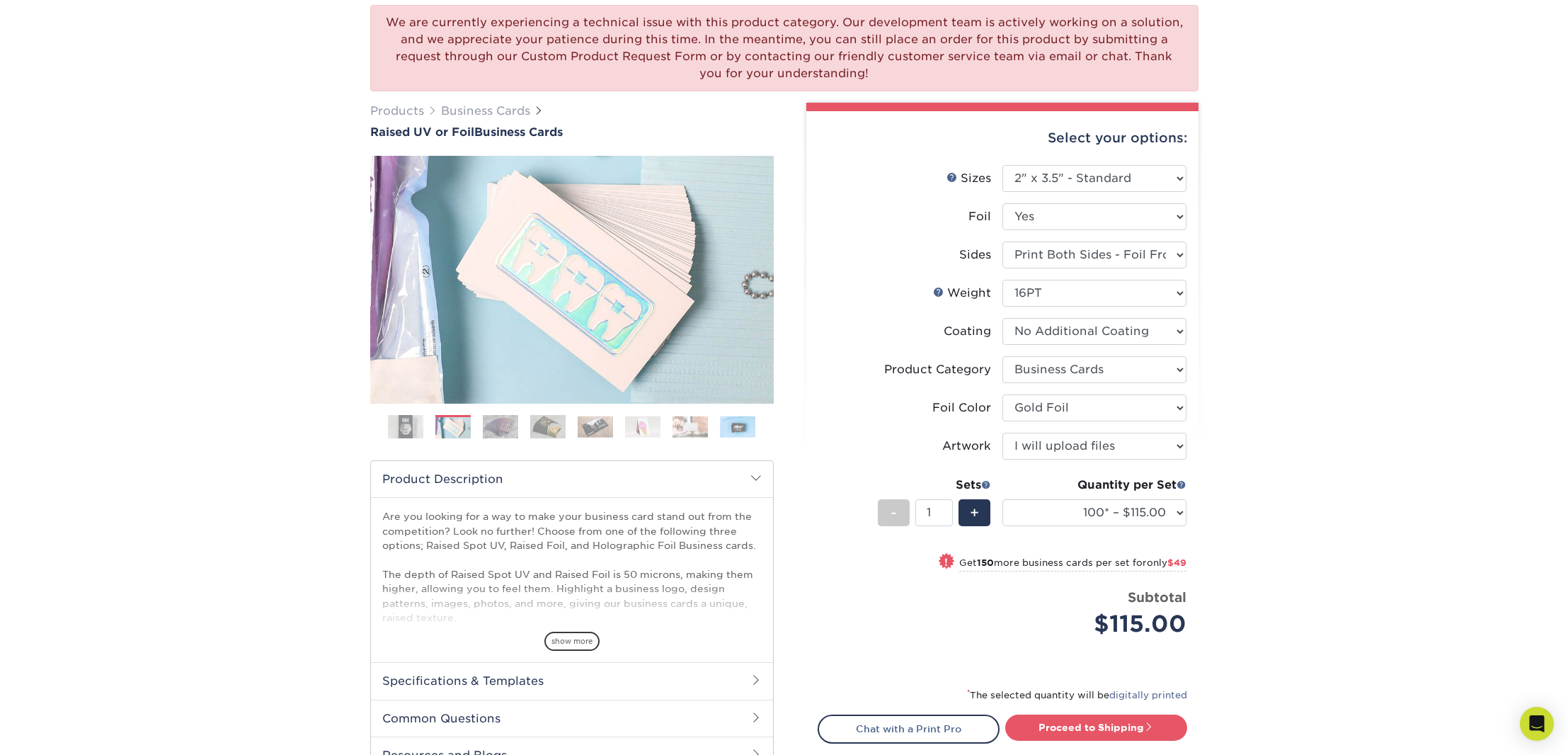
drag, startPoint x: 477, startPoint y: 421, endPoint x: 484, endPoint y: 422, distance: 7.1
click at [477, 421] on ol at bounding box center [571, 432] width 404 height 34
click at [512, 421] on img at bounding box center [501, 426] width 35 height 25
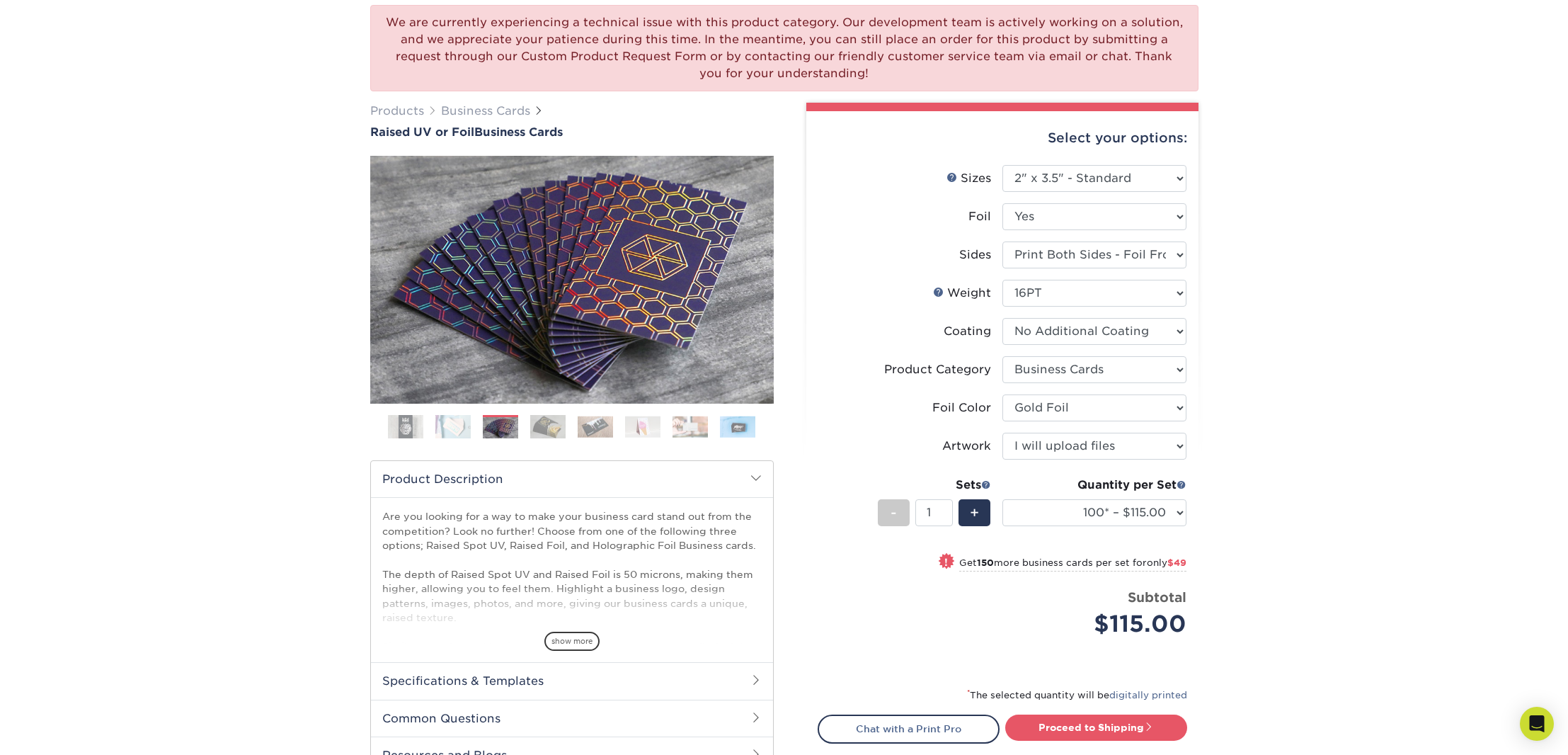
click at [532, 421] on img at bounding box center [548, 426] width 35 height 25
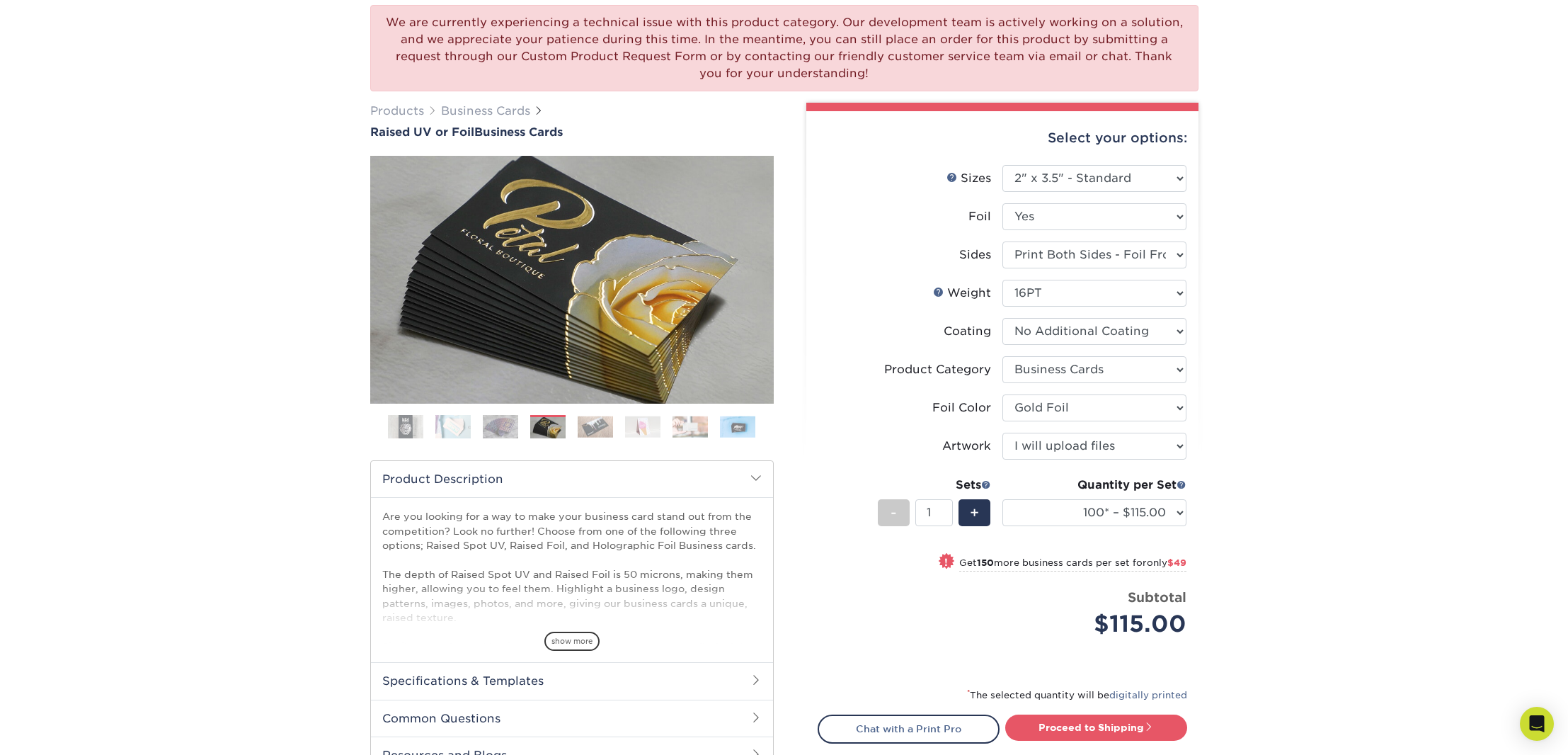
click at [569, 422] on ol at bounding box center [571, 432] width 404 height 34
click at [607, 423] on img at bounding box center [595, 427] width 35 height 22
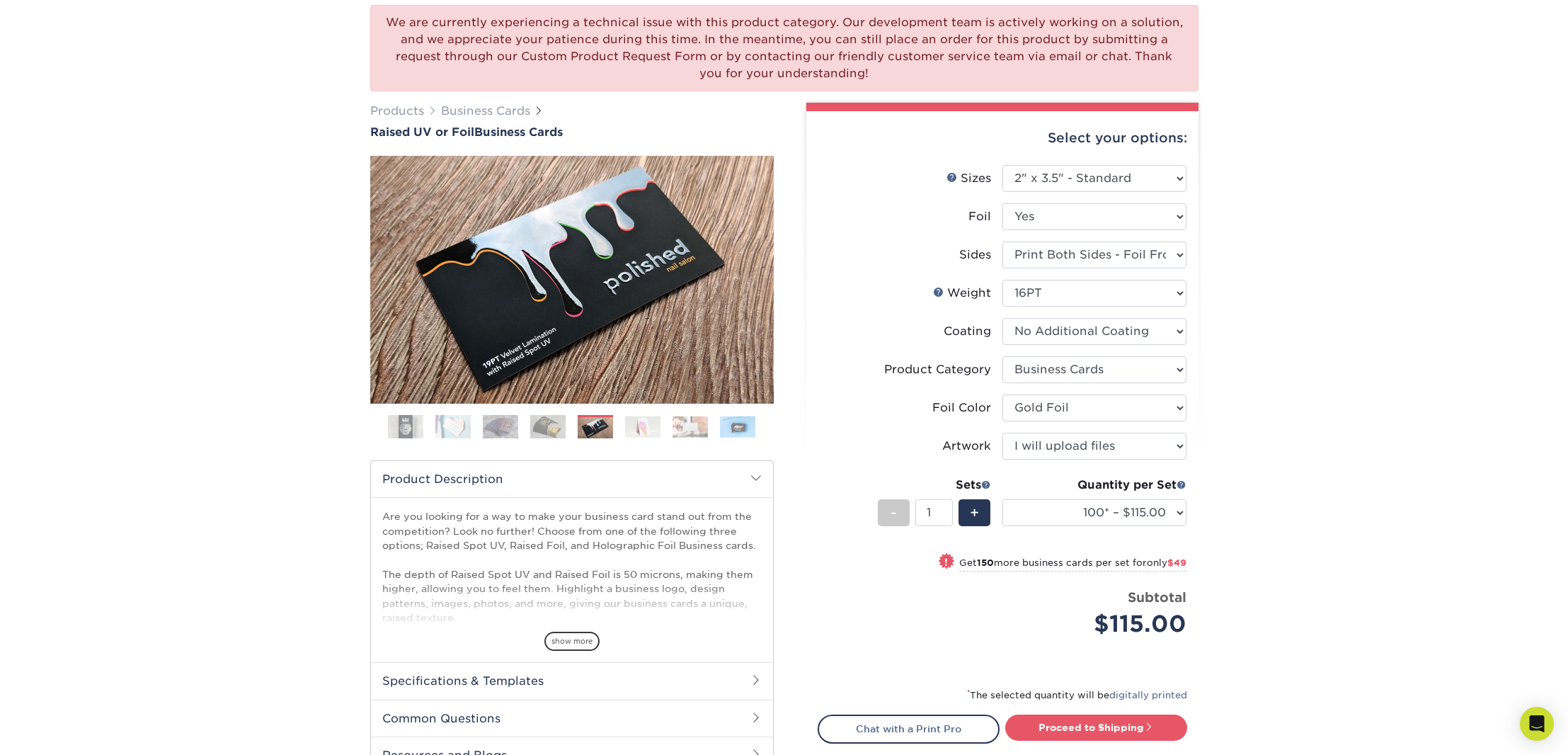
click at [631, 424] on img at bounding box center [642, 427] width 35 height 22
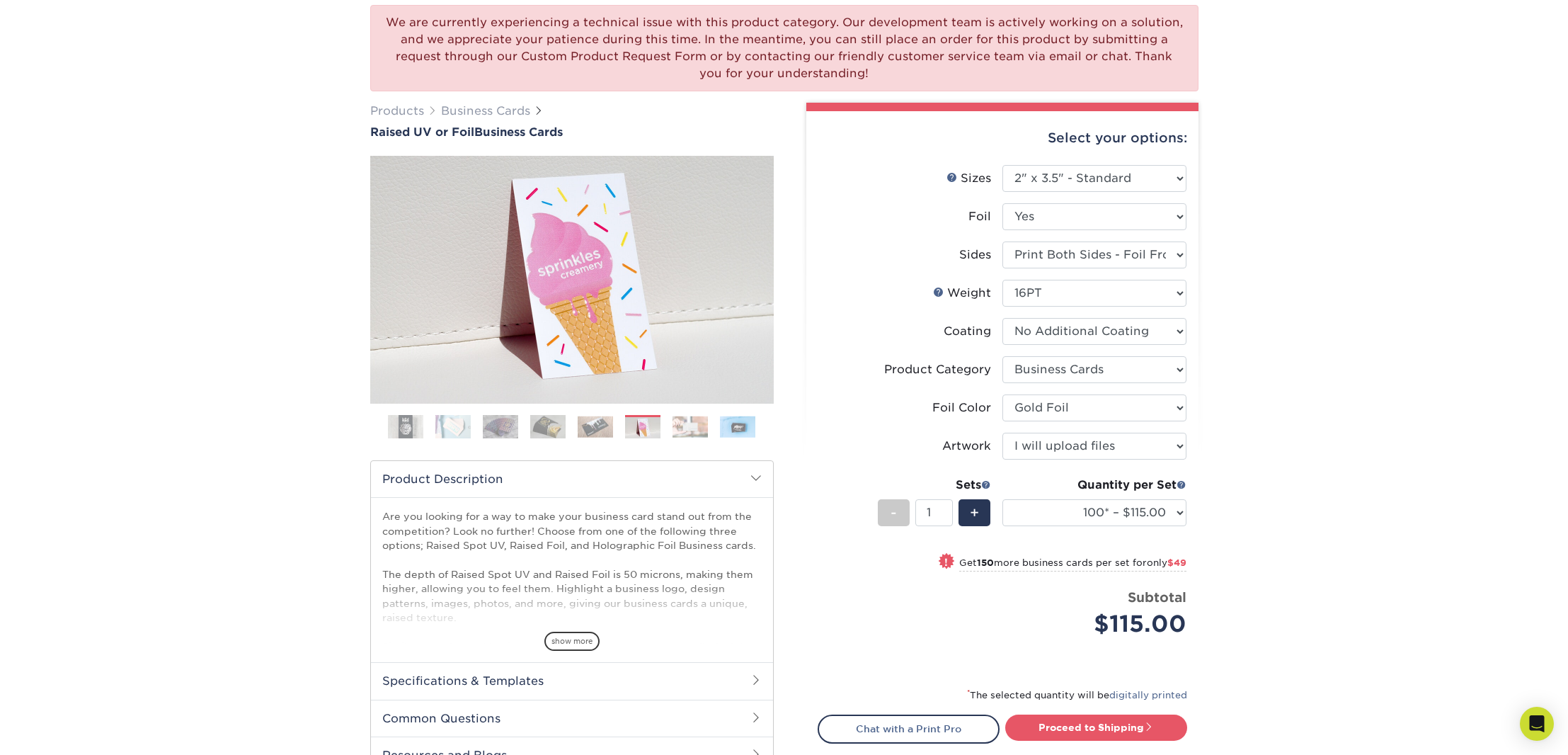
click at [669, 422] on ol at bounding box center [571, 432] width 404 height 34
click at [696, 420] on img at bounding box center [690, 427] width 35 height 22
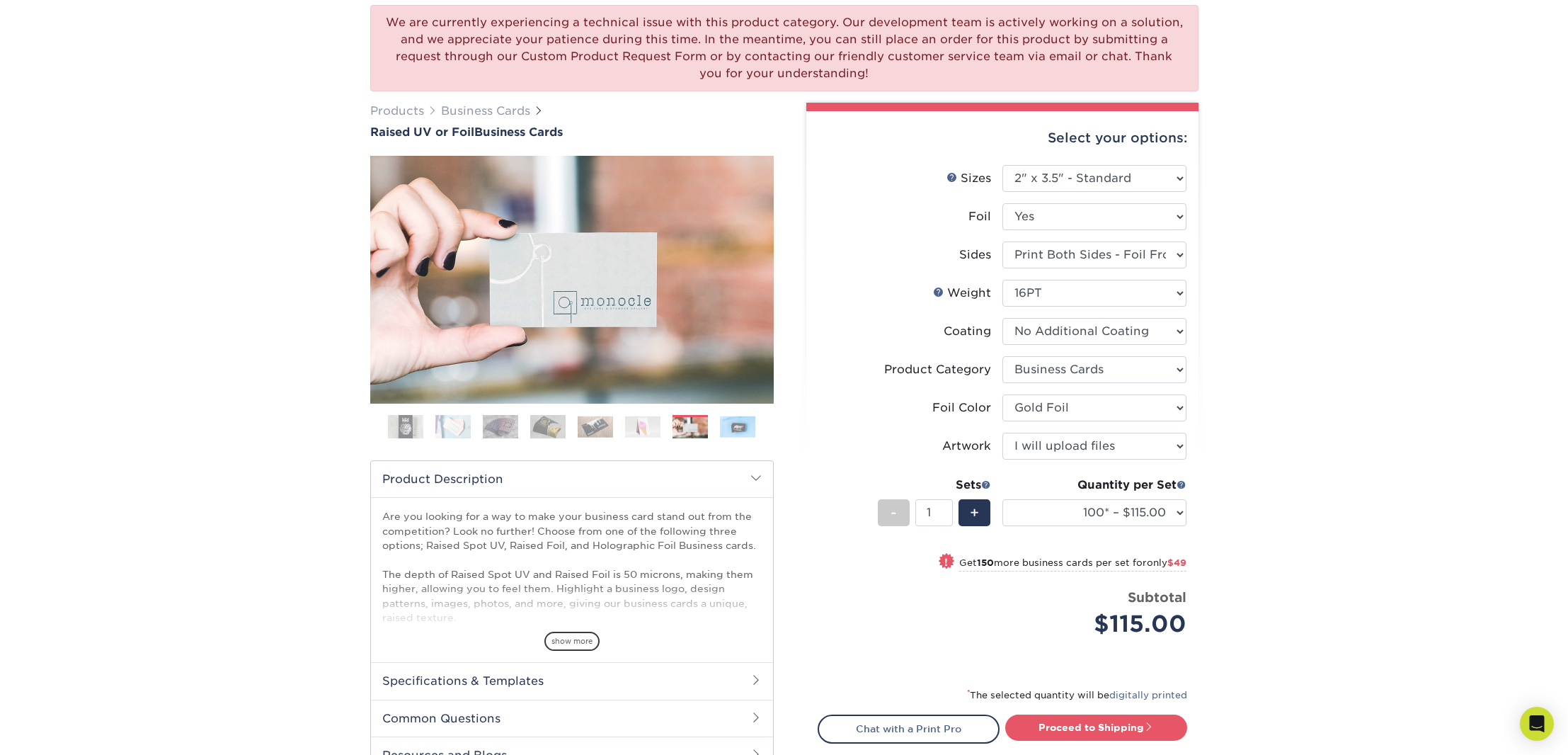
click at [722, 424] on img at bounding box center [738, 427] width 35 height 22
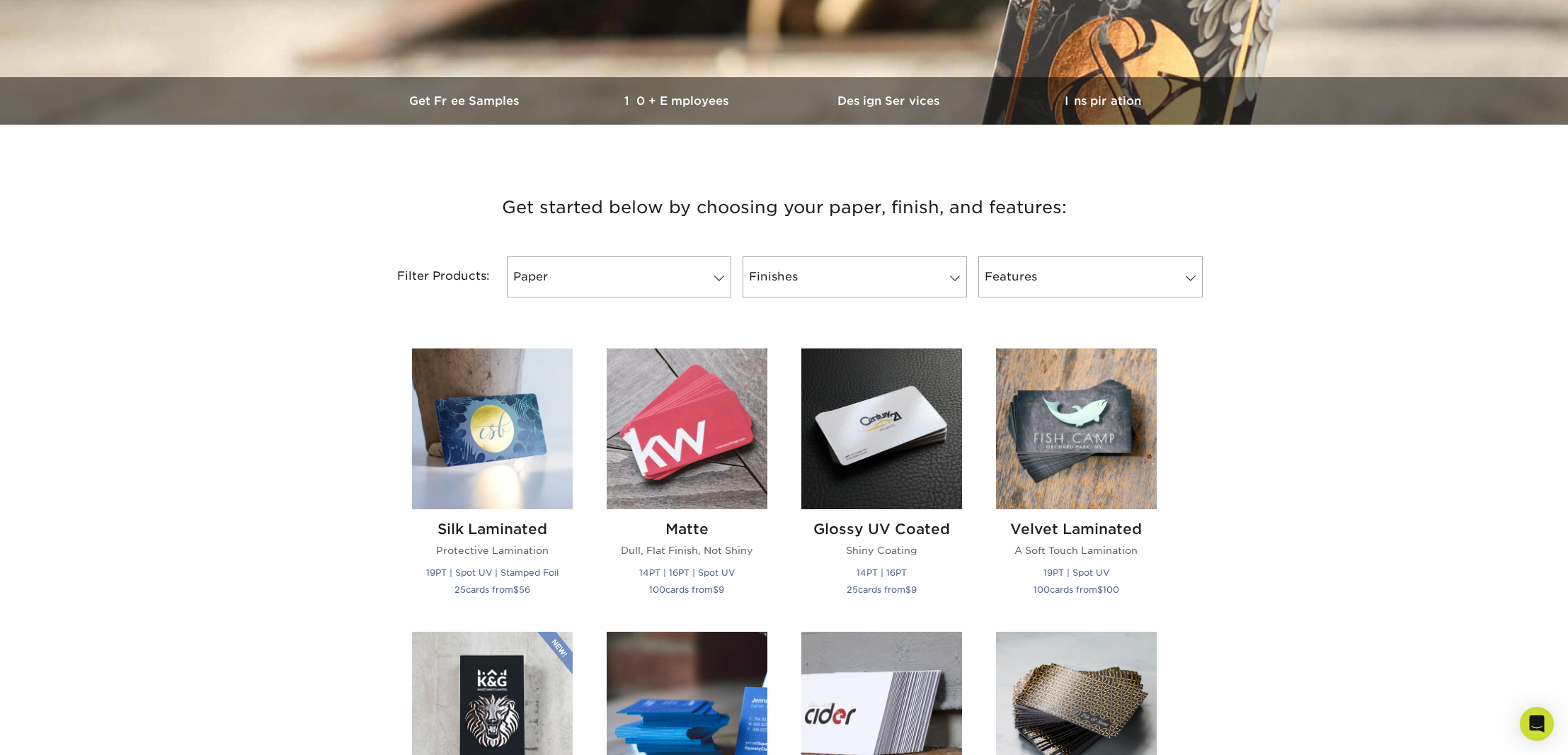
scroll to position [374, 0]
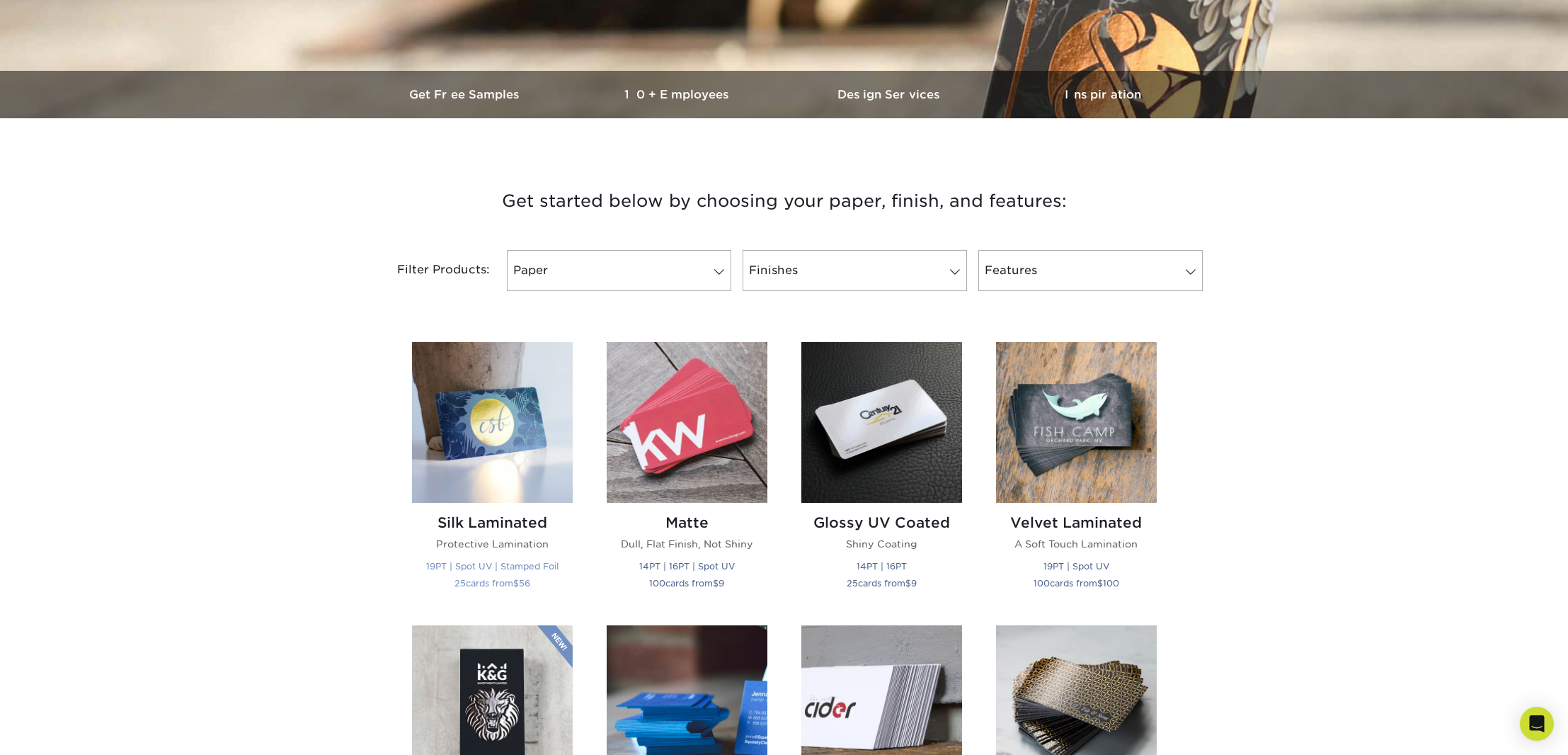
click at [500, 456] on img at bounding box center [493, 423] width 161 height 161
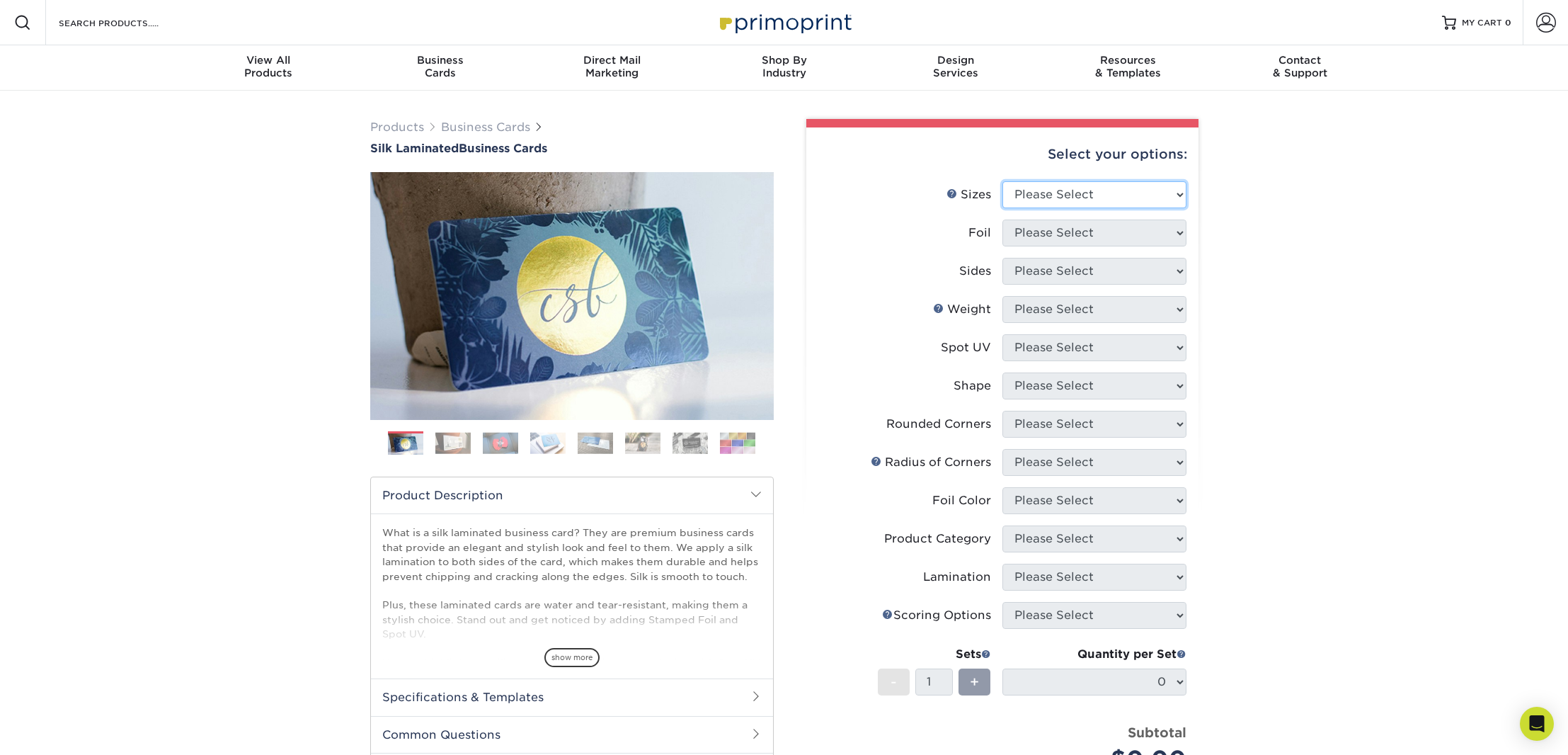
select select "2.00x3.50"
select select "1"
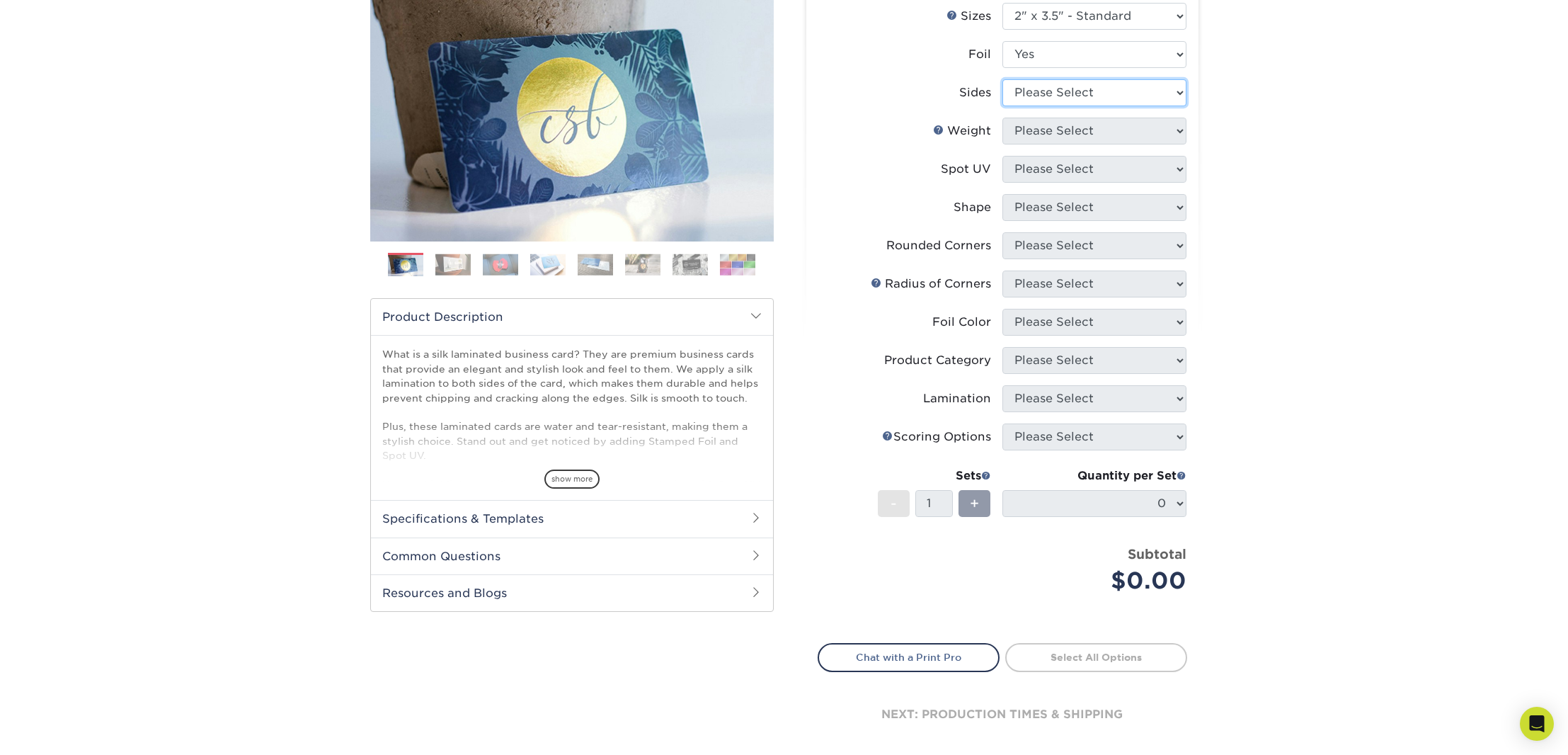
scroll to position [184, 0]
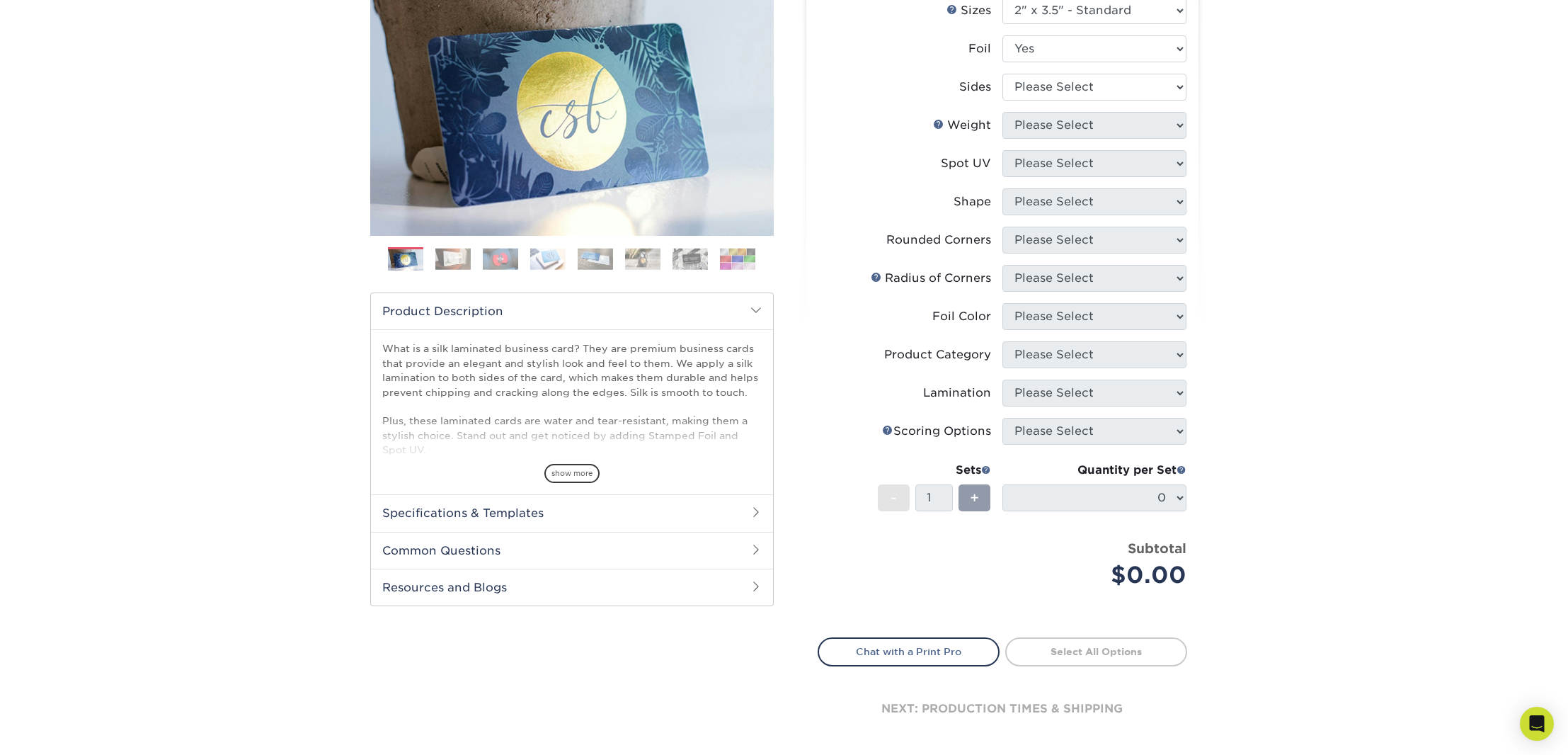
click at [747, 546] on h2 "Common Questions" at bounding box center [571, 550] width 402 height 37
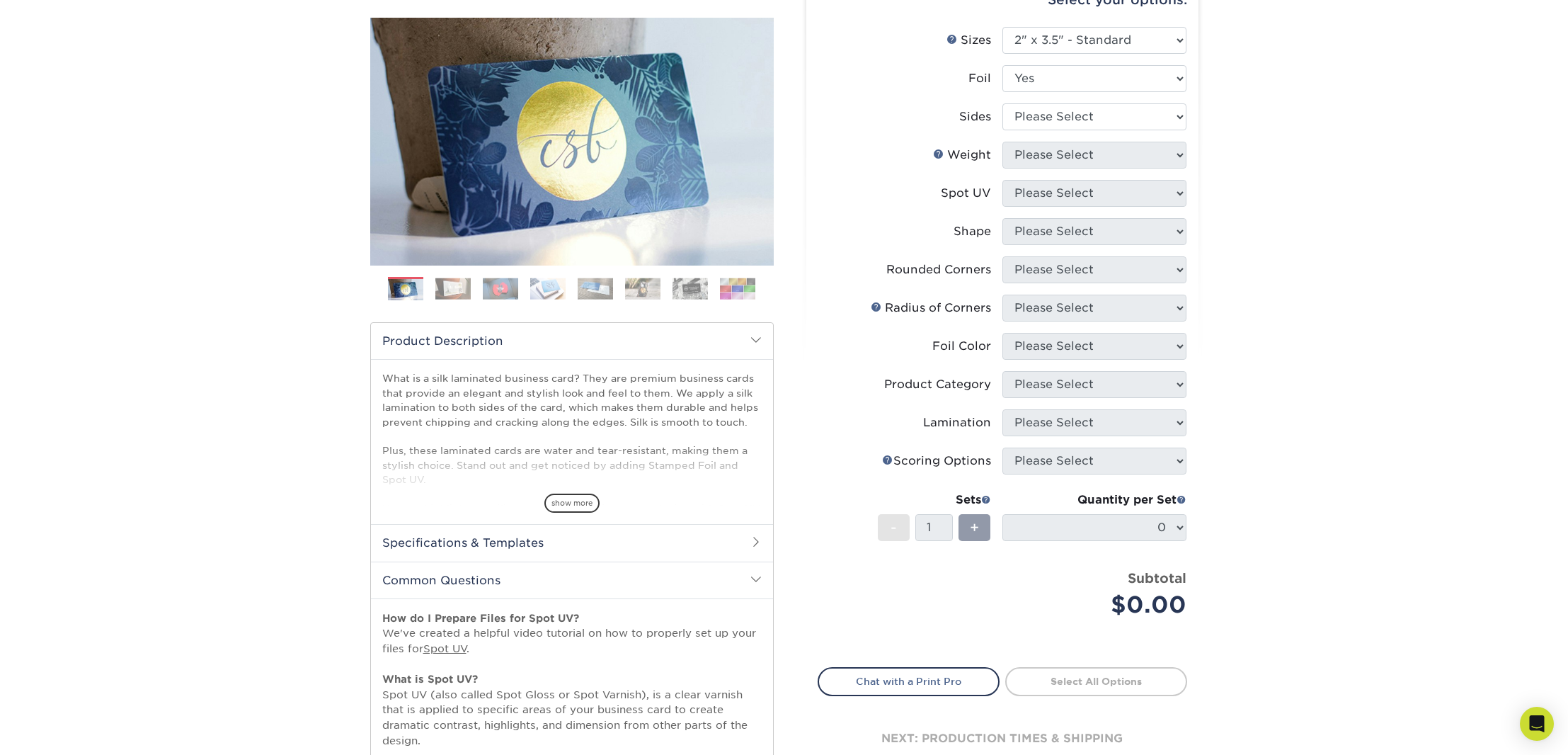
scroll to position [155, 0]
click at [452, 288] on img at bounding box center [453, 289] width 35 height 22
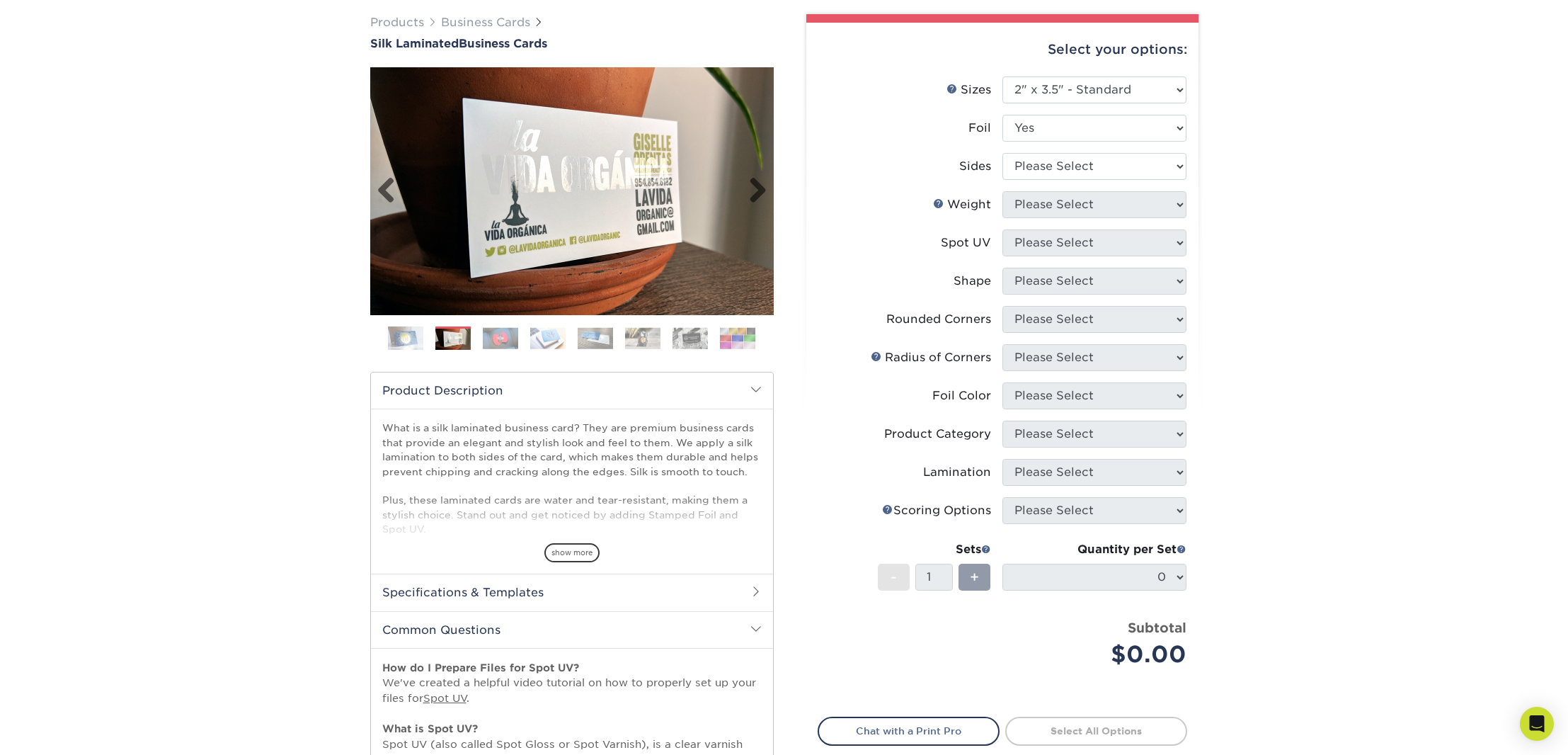
scroll to position [104, 0]
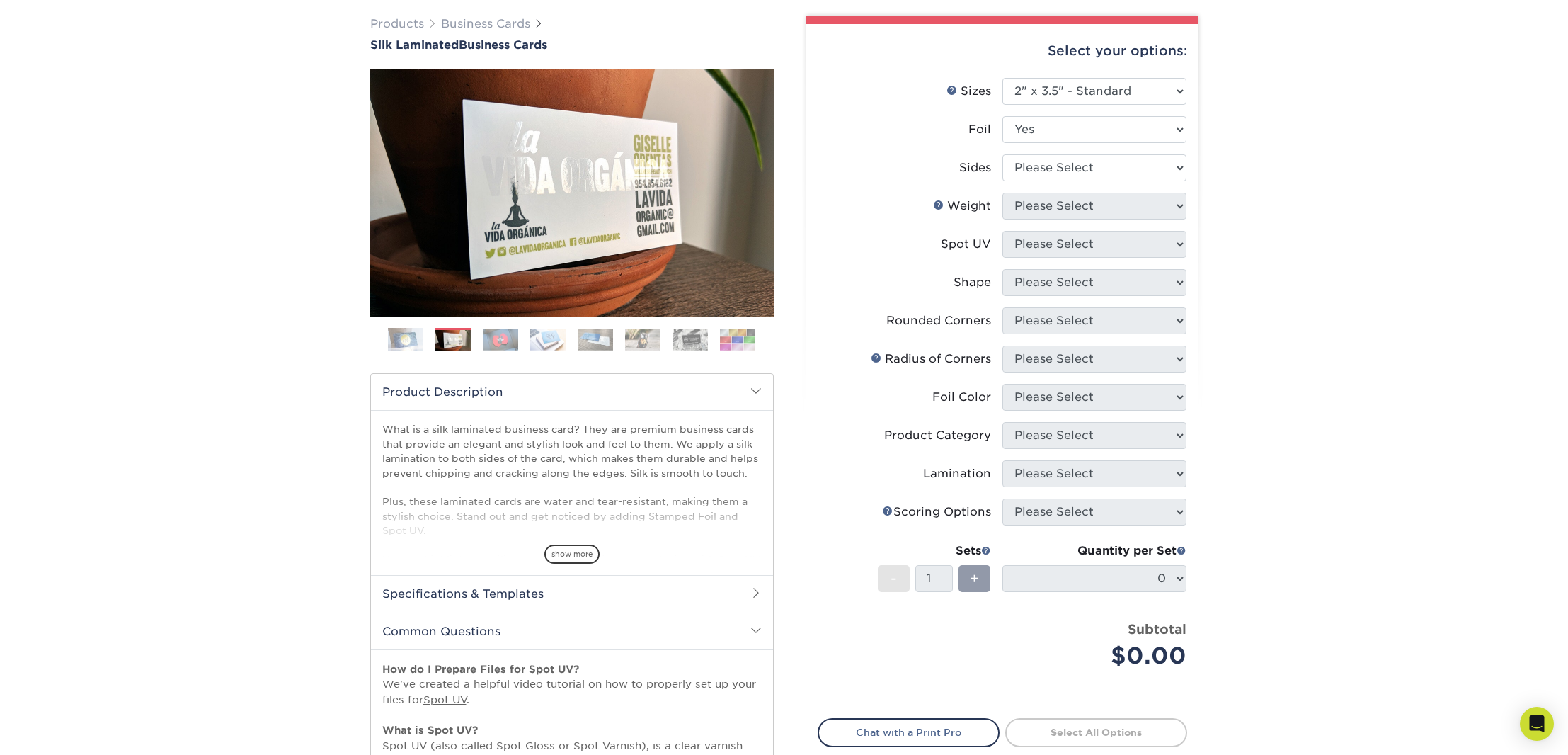
click at [486, 334] on img at bounding box center [501, 340] width 35 height 22
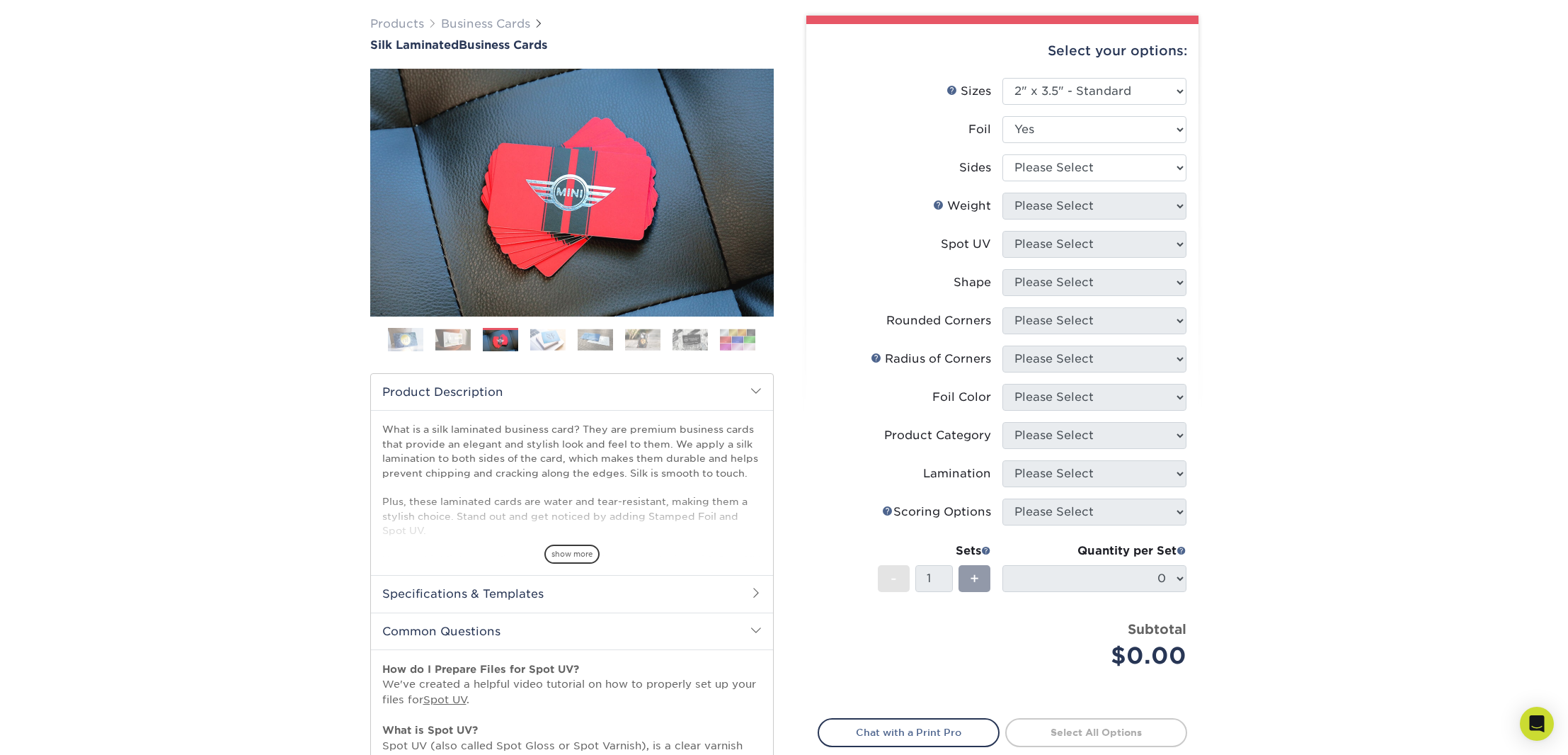
scroll to position [102, 0]
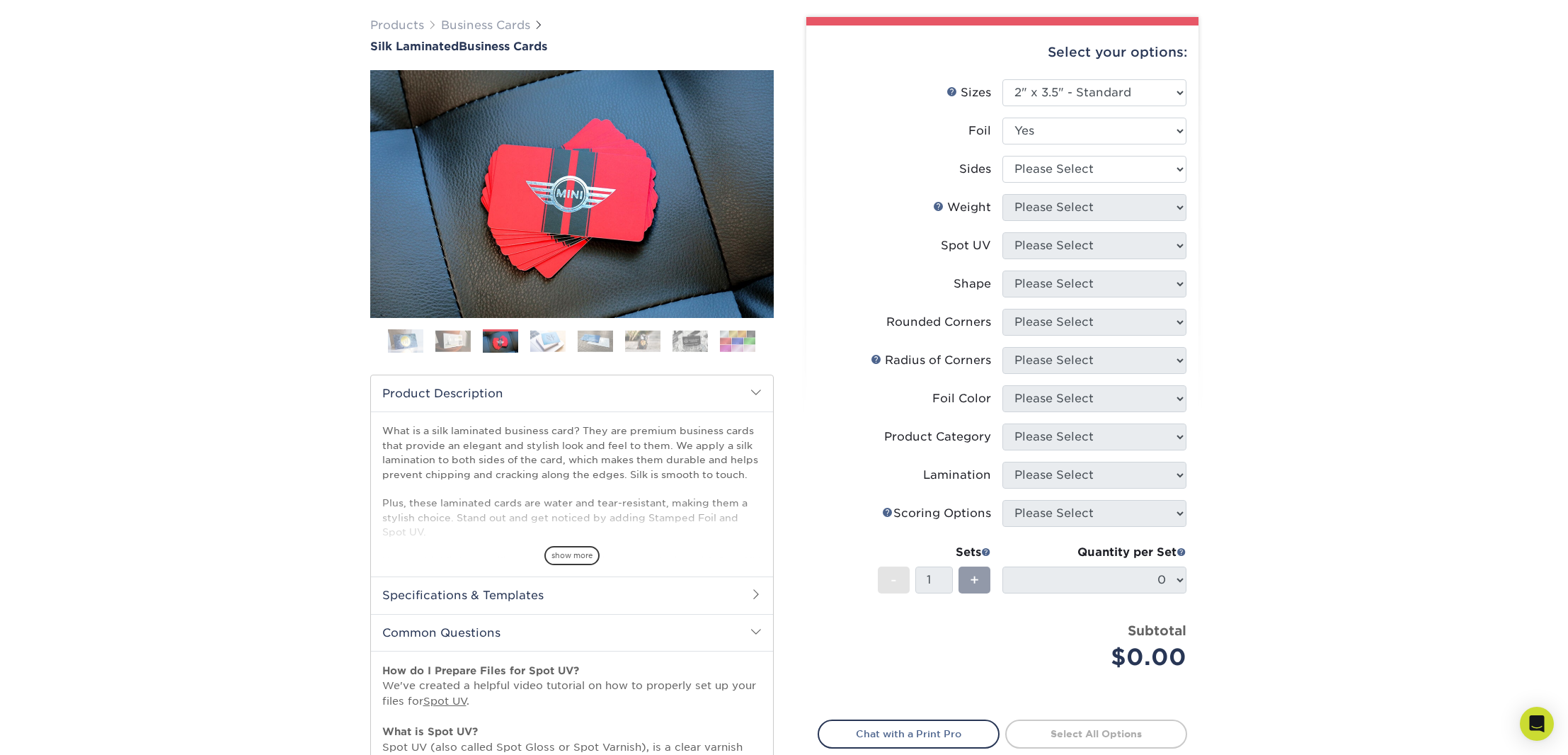
click at [544, 335] on img at bounding box center [548, 342] width 35 height 22
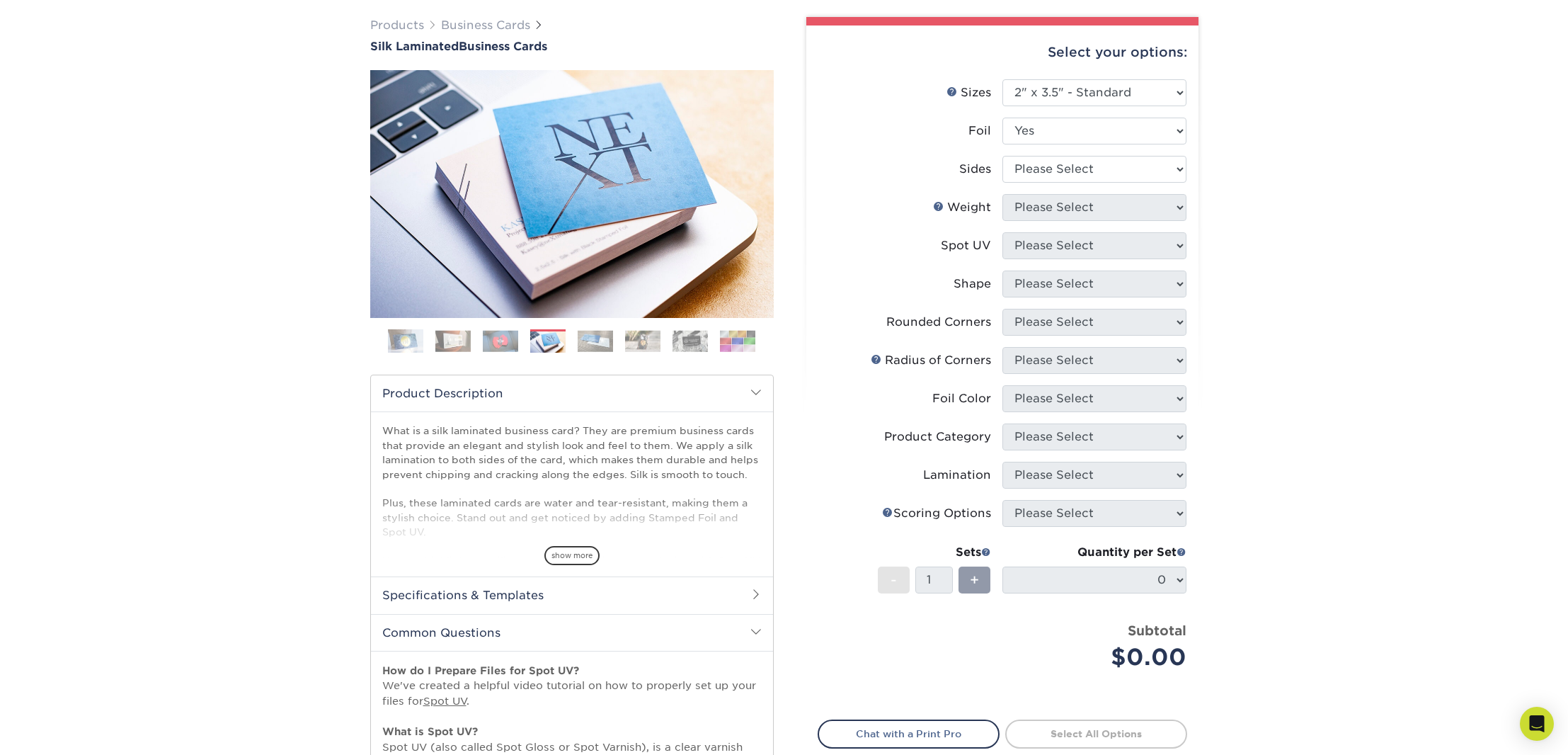
click at [587, 335] on img at bounding box center [595, 342] width 35 height 22
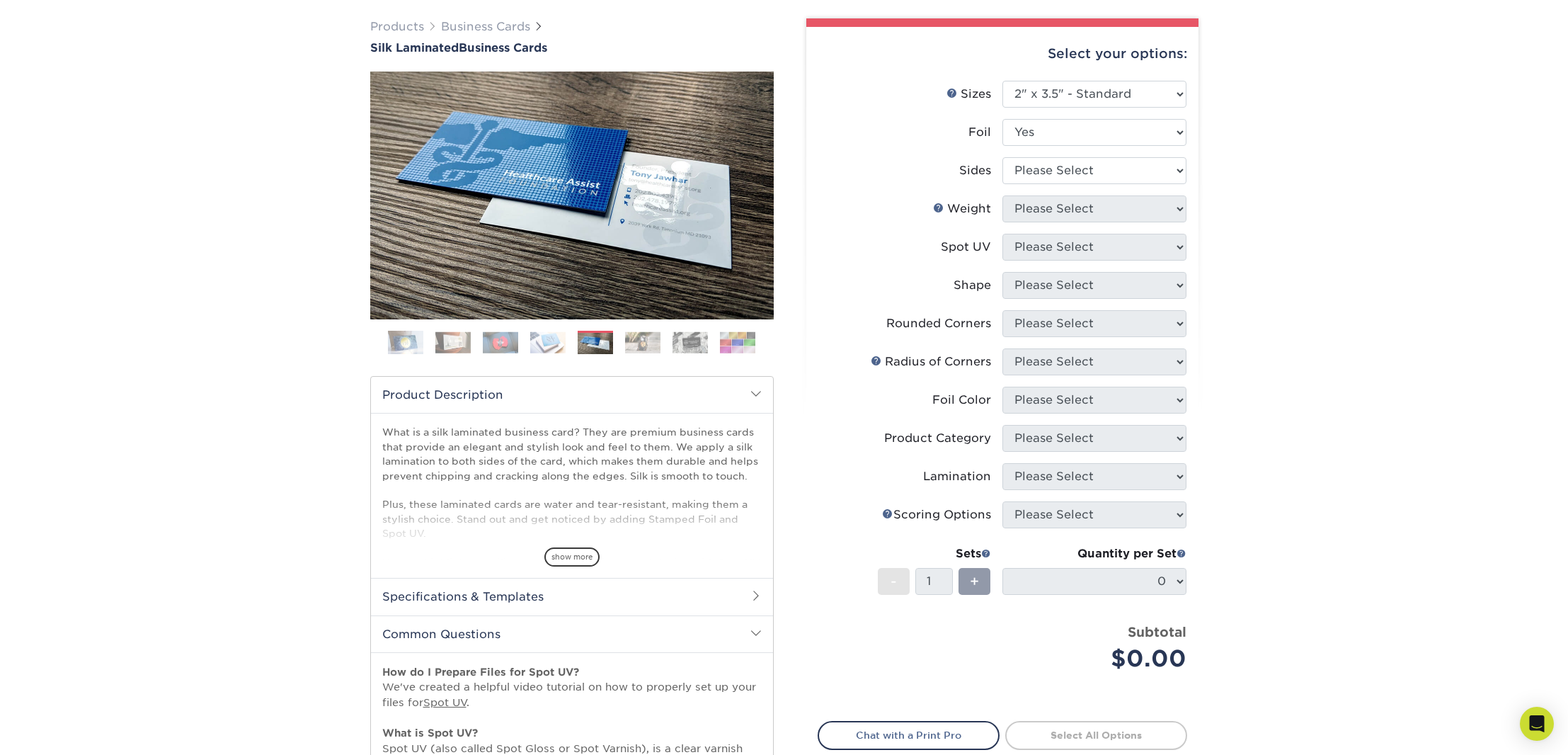
click at [625, 337] on img at bounding box center [642, 342] width 35 height 22
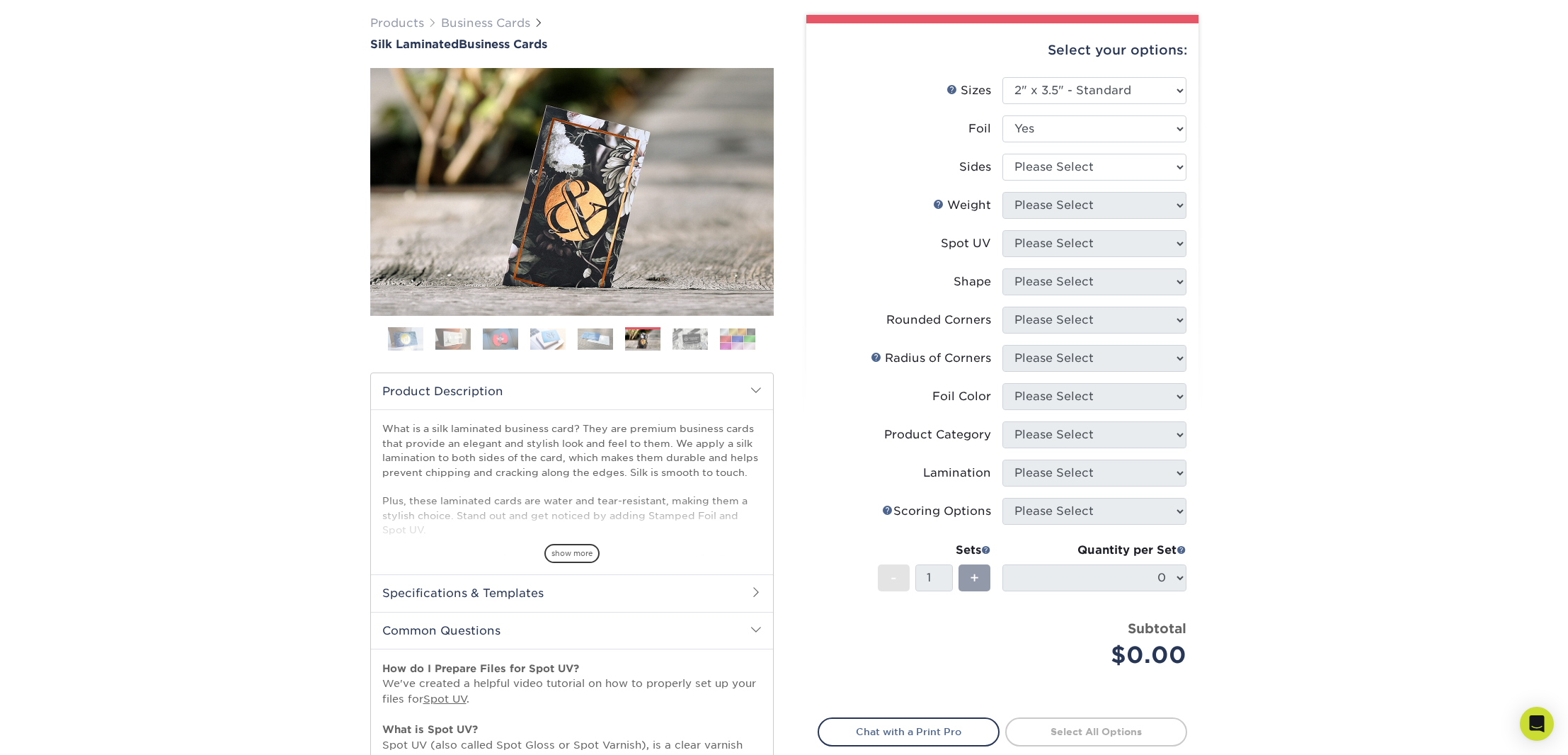
click at [678, 337] on img at bounding box center [690, 339] width 35 height 22
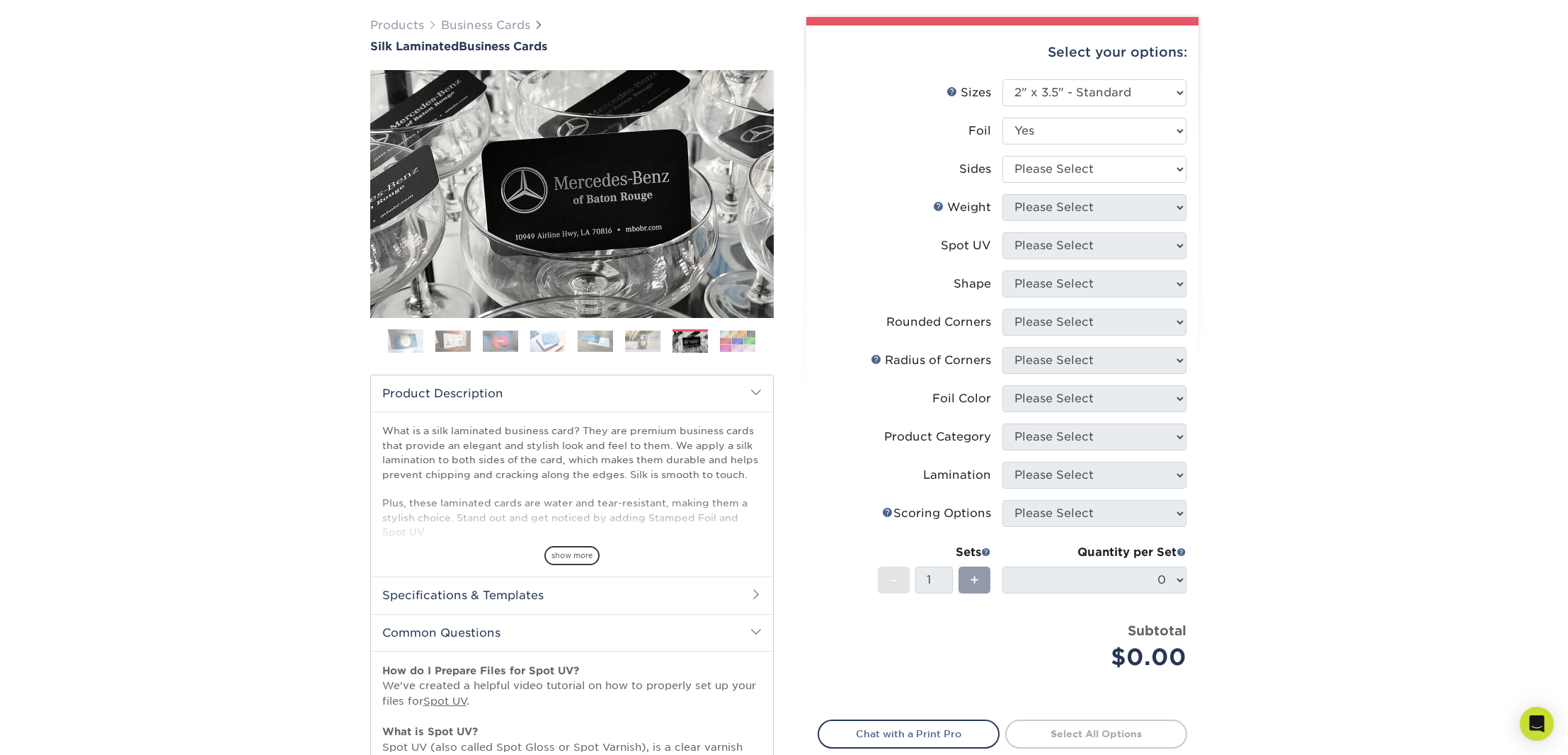
scroll to position [102, 0]
click at [737, 338] on img at bounding box center [738, 342] width 35 height 22
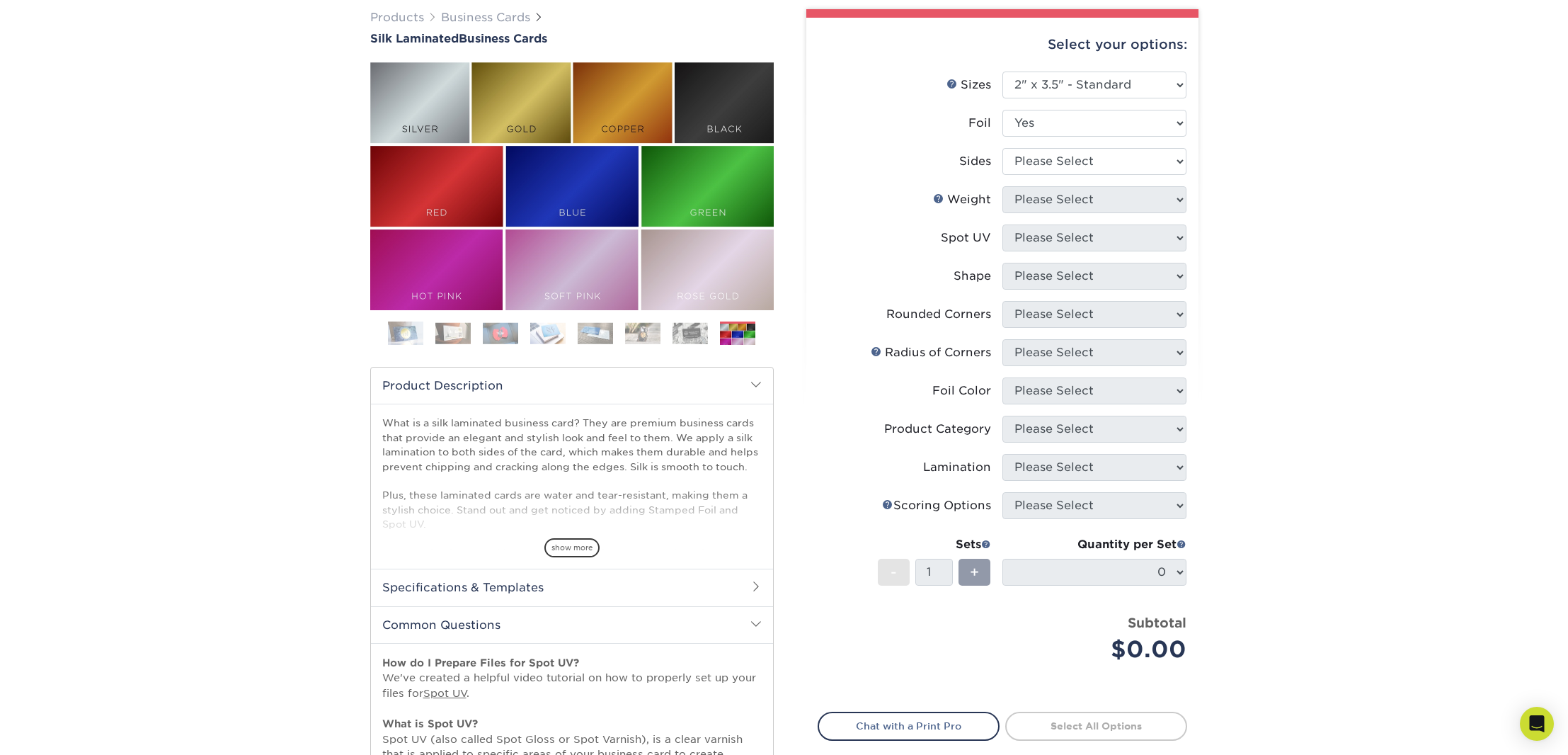
scroll to position [108, 0]
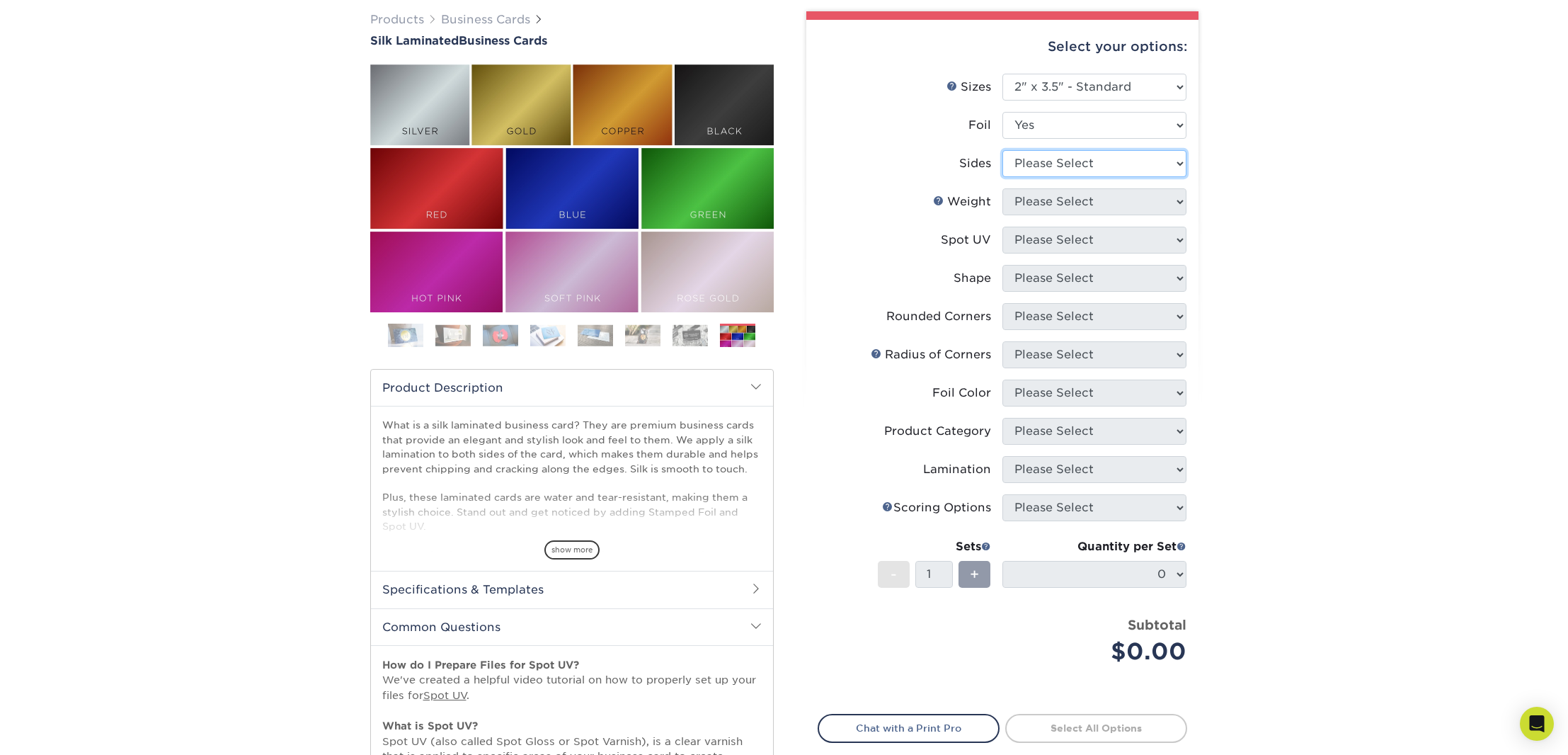
select select "e9e9dfb3-fba1-4d60-972c-fd9ca5904d33"
select select "16PT"
select select "3"
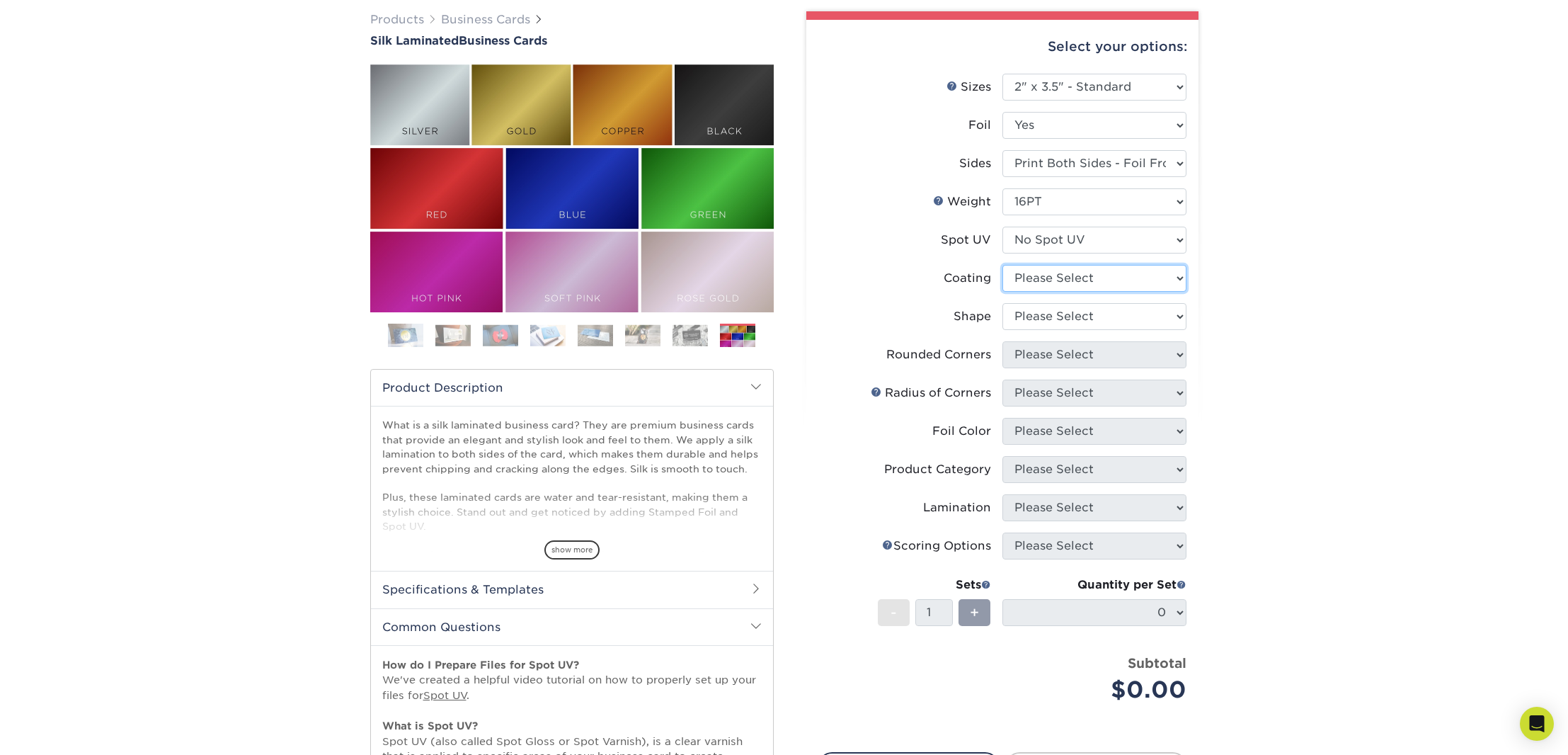
select select "3e7618de-abca-4bda-9f97-8b9129e913d8"
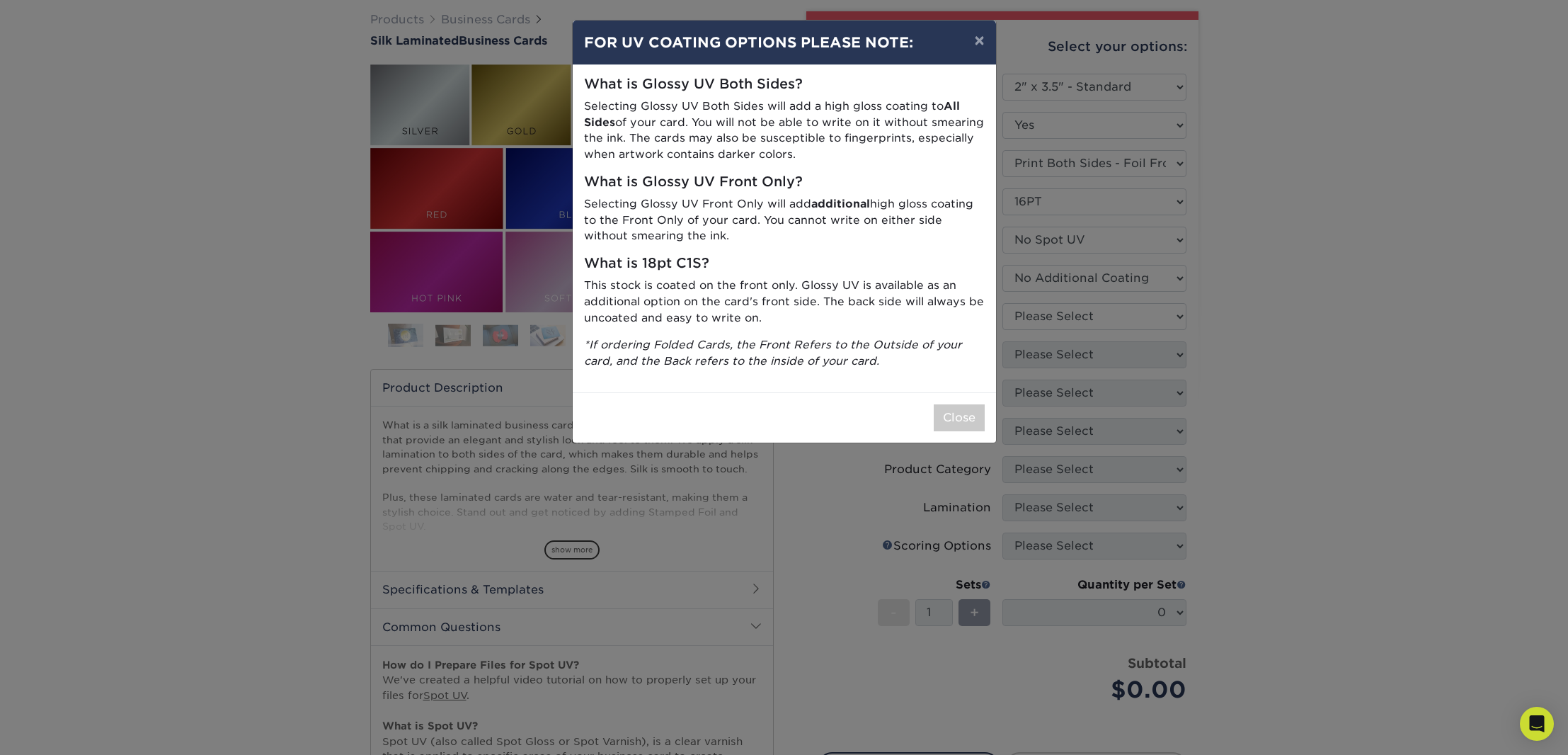
click at [979, 40] on button "×" at bounding box center [979, 41] width 33 height 40
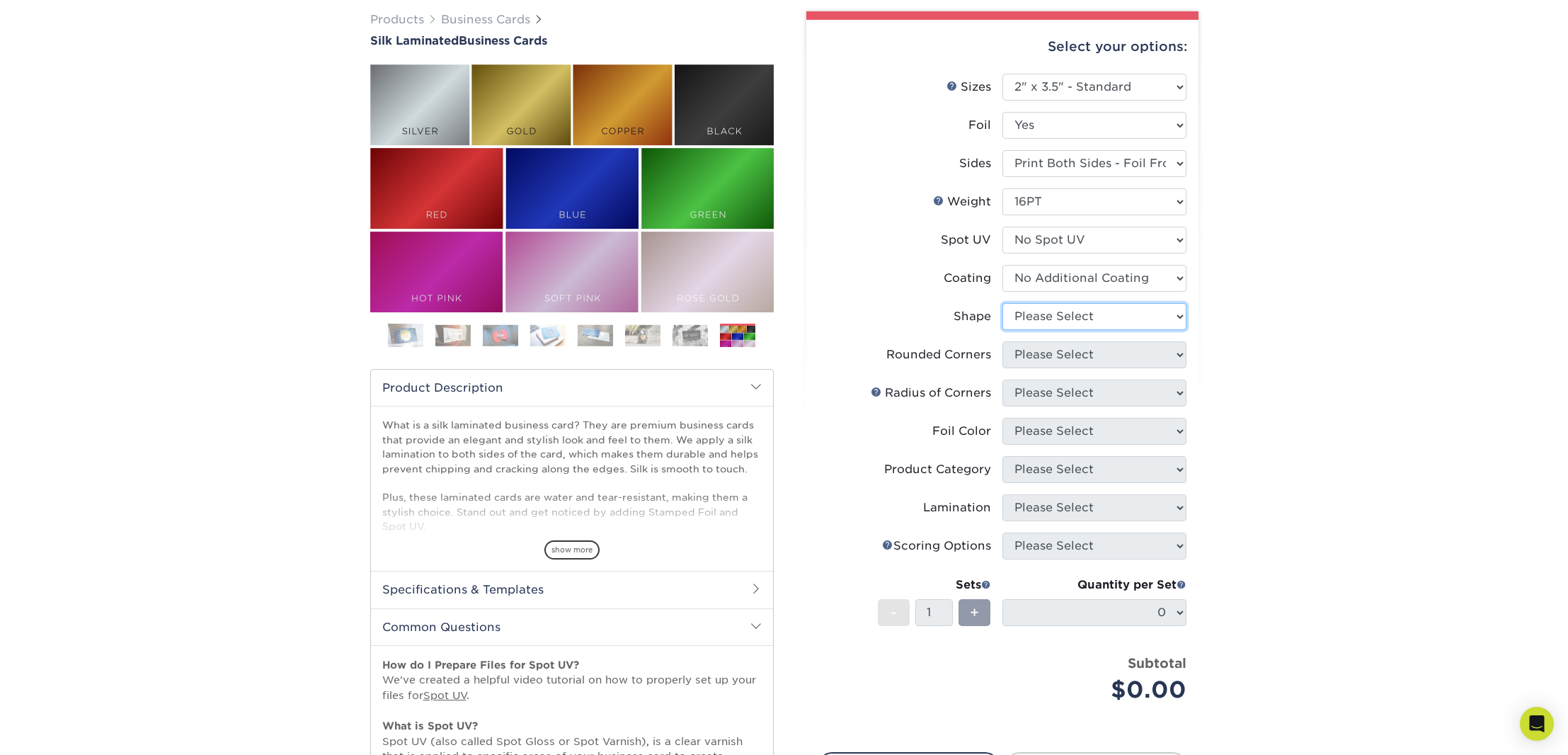
select select "standard"
select select "0"
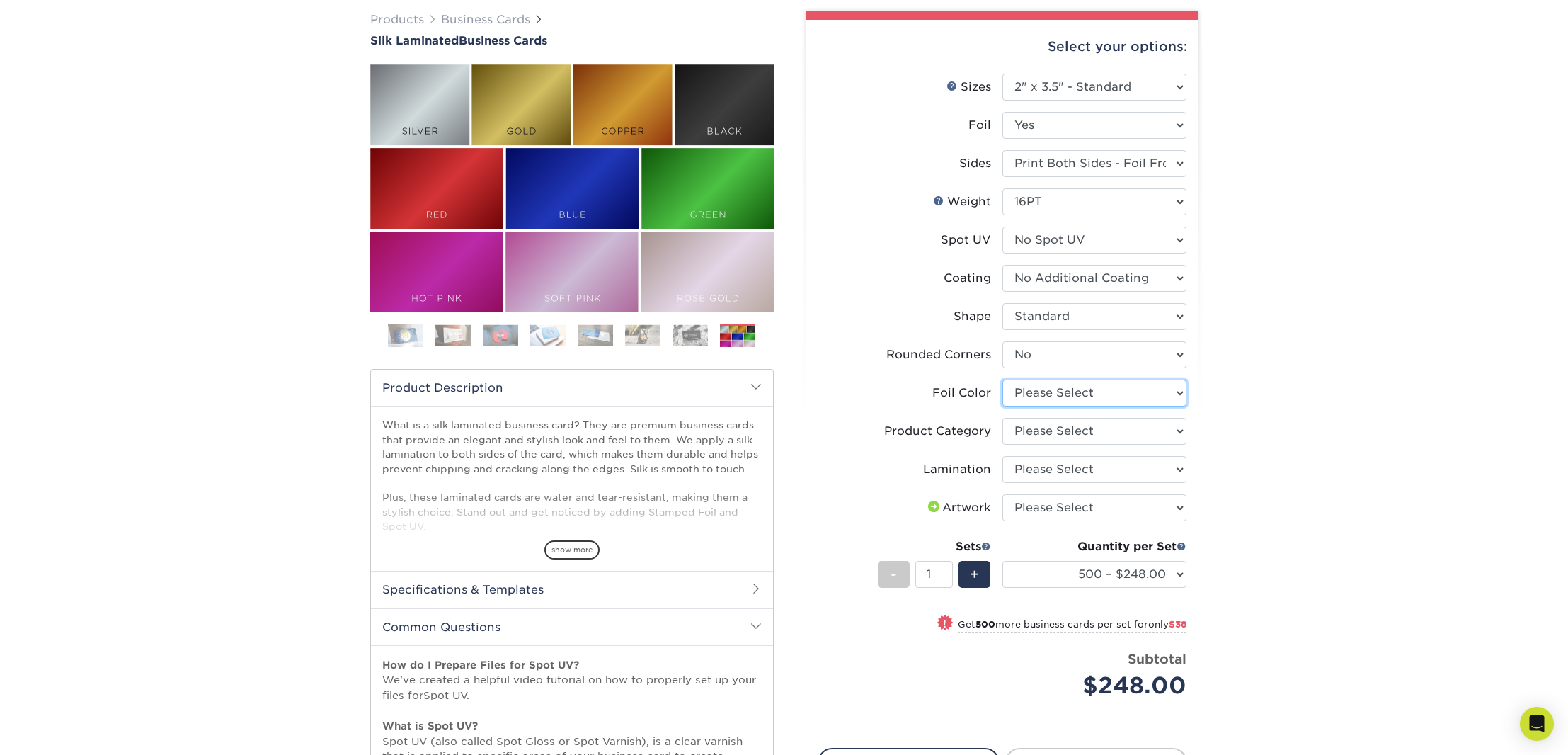
select select "acffa4a5-22f9-4585-ba3f-0adaa54b8c85"
